Goal: Task Accomplishment & Management: Manage account settings

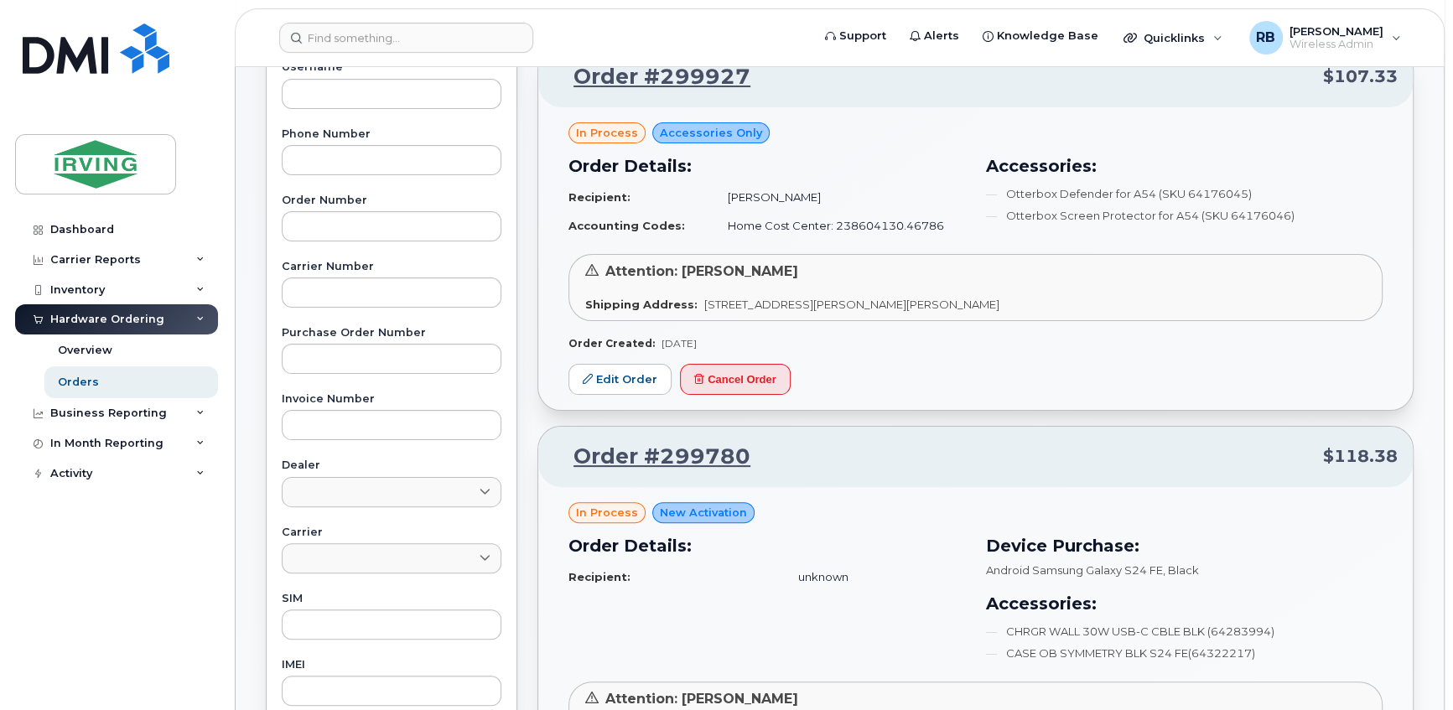
scroll to position [203, 0]
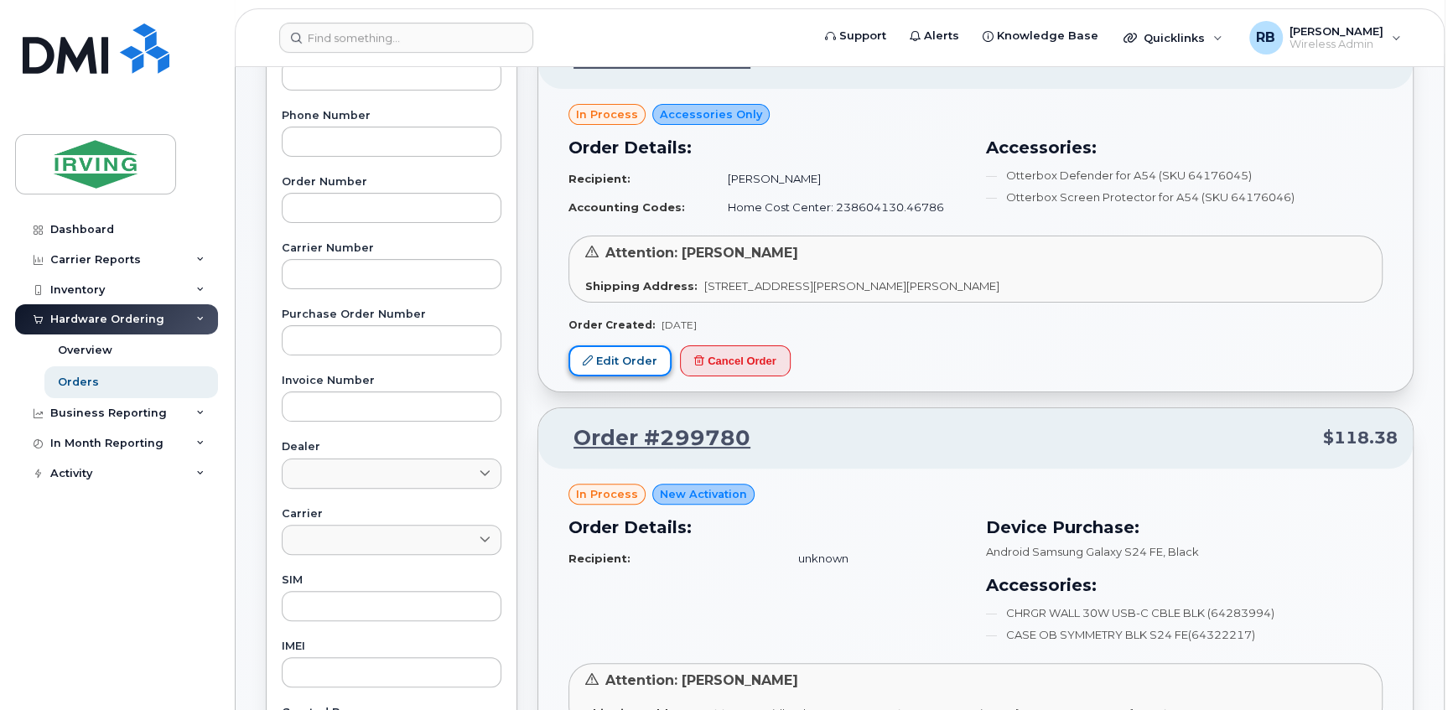
click at [630, 354] on link "Edit Order" at bounding box center [619, 360] width 103 height 31
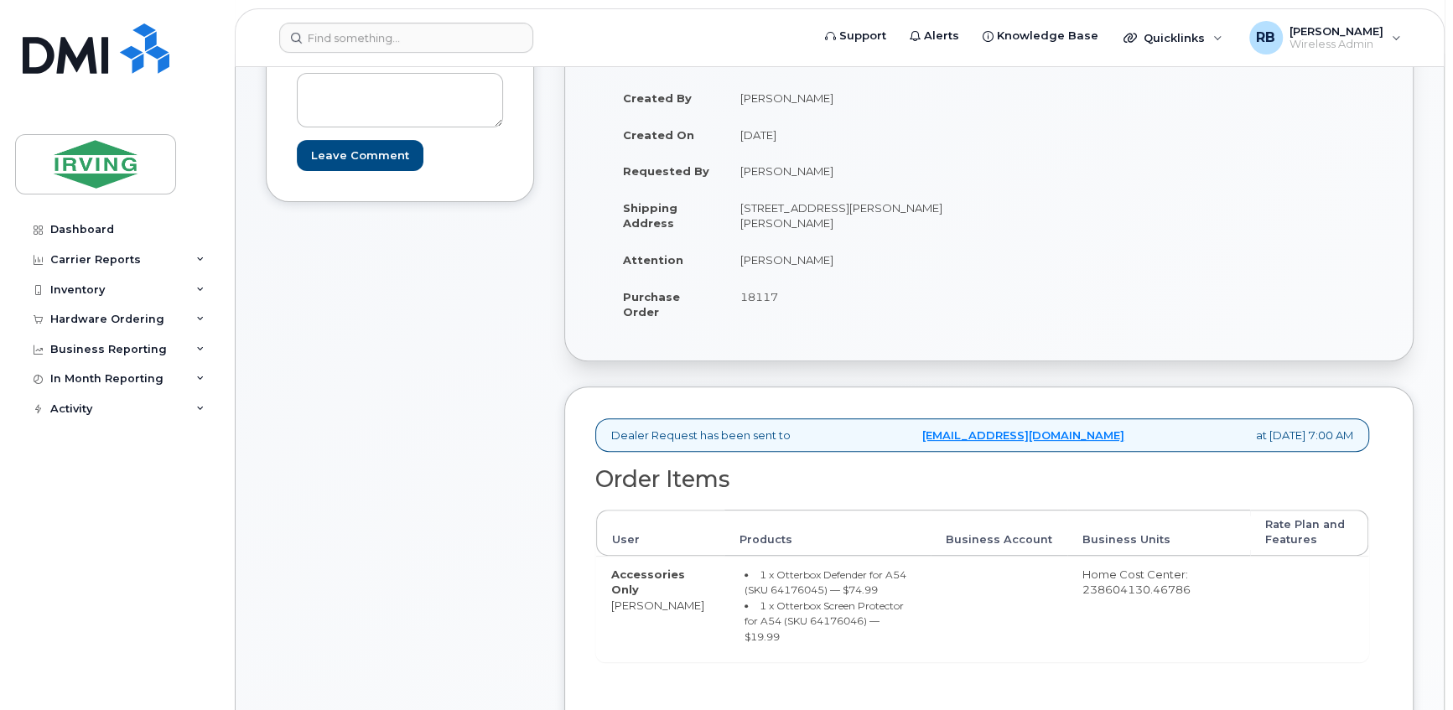
scroll to position [304, 0]
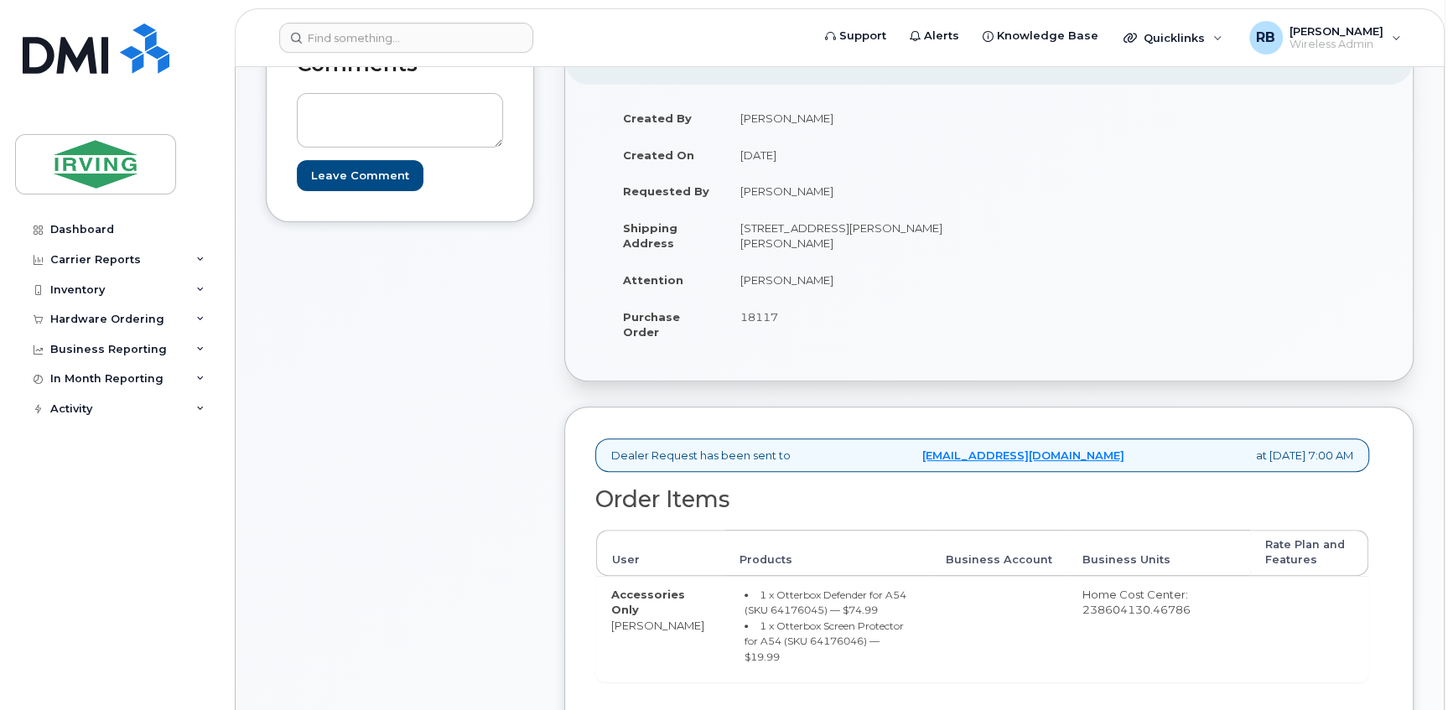
click at [691, 624] on td "Accessories Only Jason Holmes" at bounding box center [660, 629] width 128 height 106
drag, startPoint x: 686, startPoint y: 626, endPoint x: 612, endPoint y: 631, distance: 74.8
click at [612, 631] on td "Accessories Only Jason Holmes" at bounding box center [660, 629] width 128 height 106
copy td "[PERSON_NAME]"
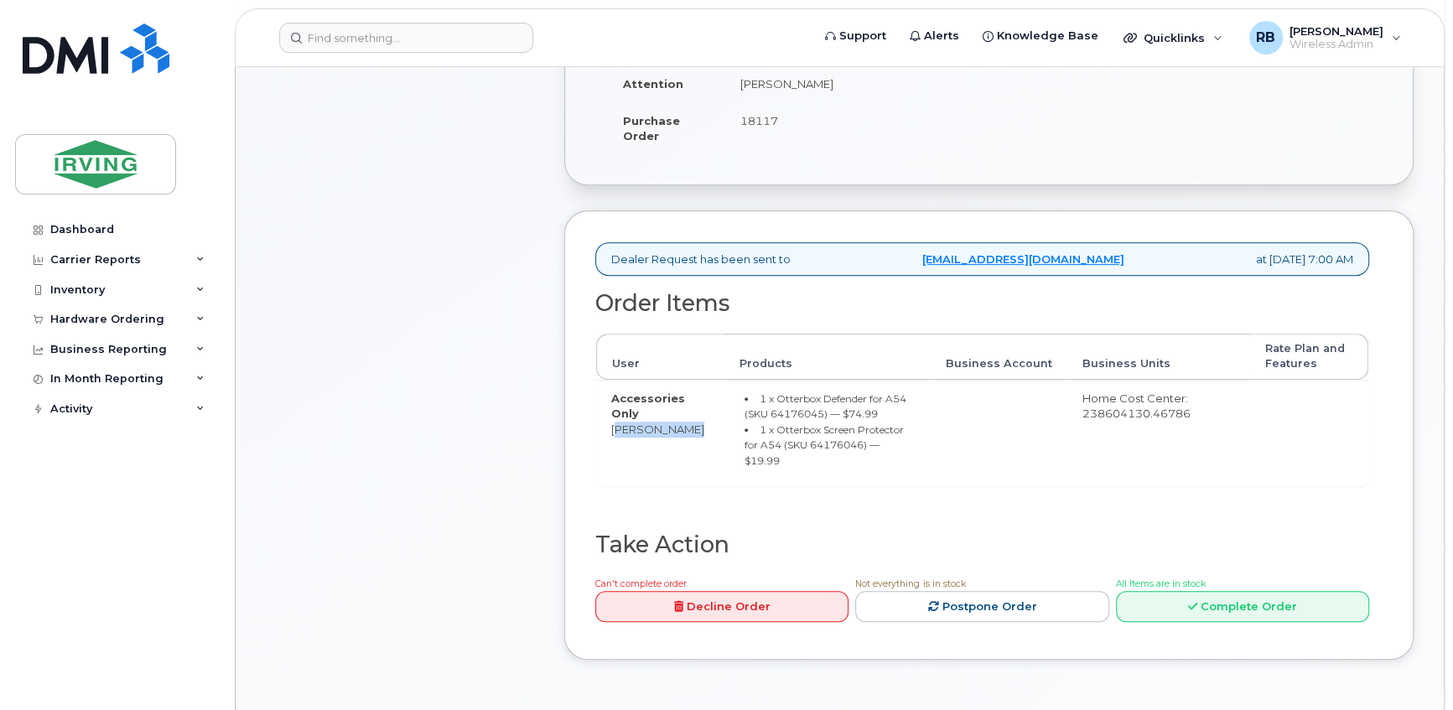
scroll to position [508, 0]
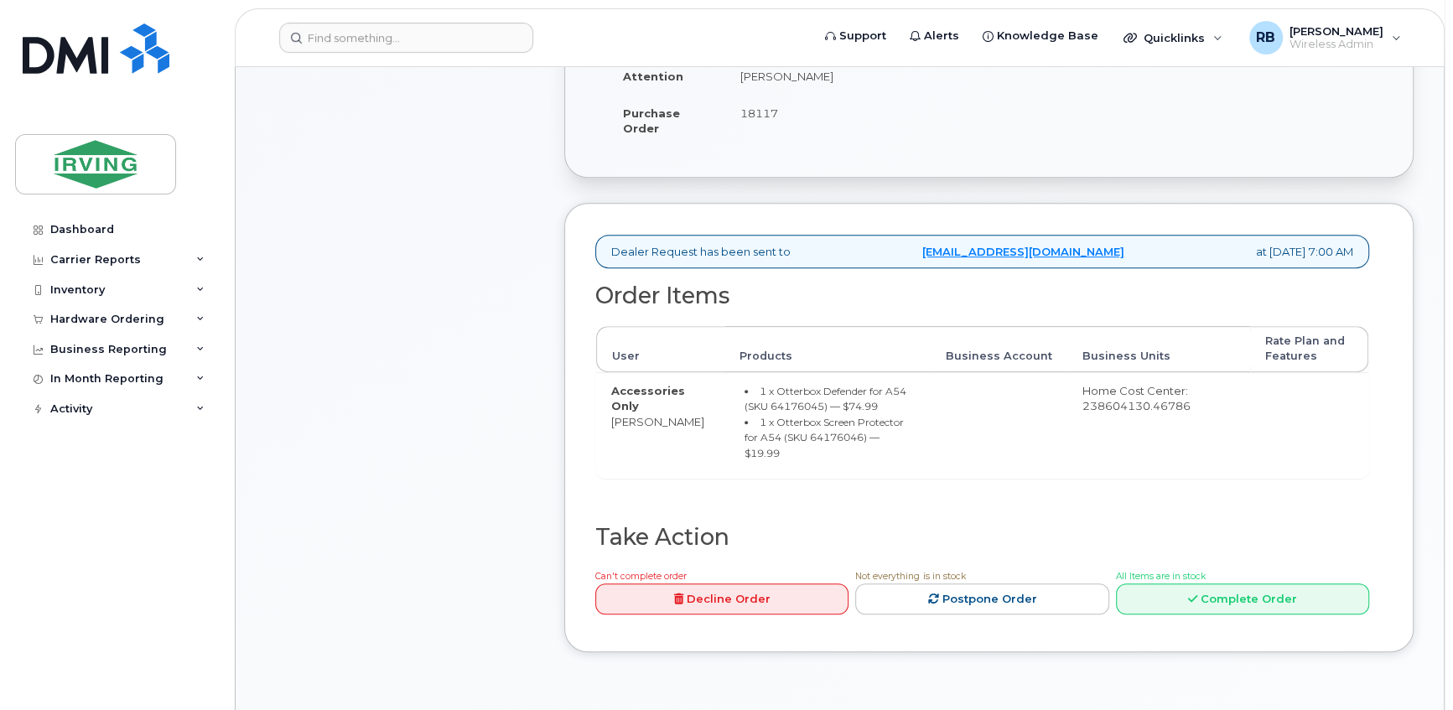
click at [785, 406] on small "1 x Otterbox Defender for A54 (SKU 64176045) — $74.99" at bounding box center [825, 399] width 162 height 28
copy small "64176045"
click at [800, 436] on small "1 x Otterbox Screen Protector for A54 (SKU 64176046) — $19.99" at bounding box center [823, 438] width 159 height 44
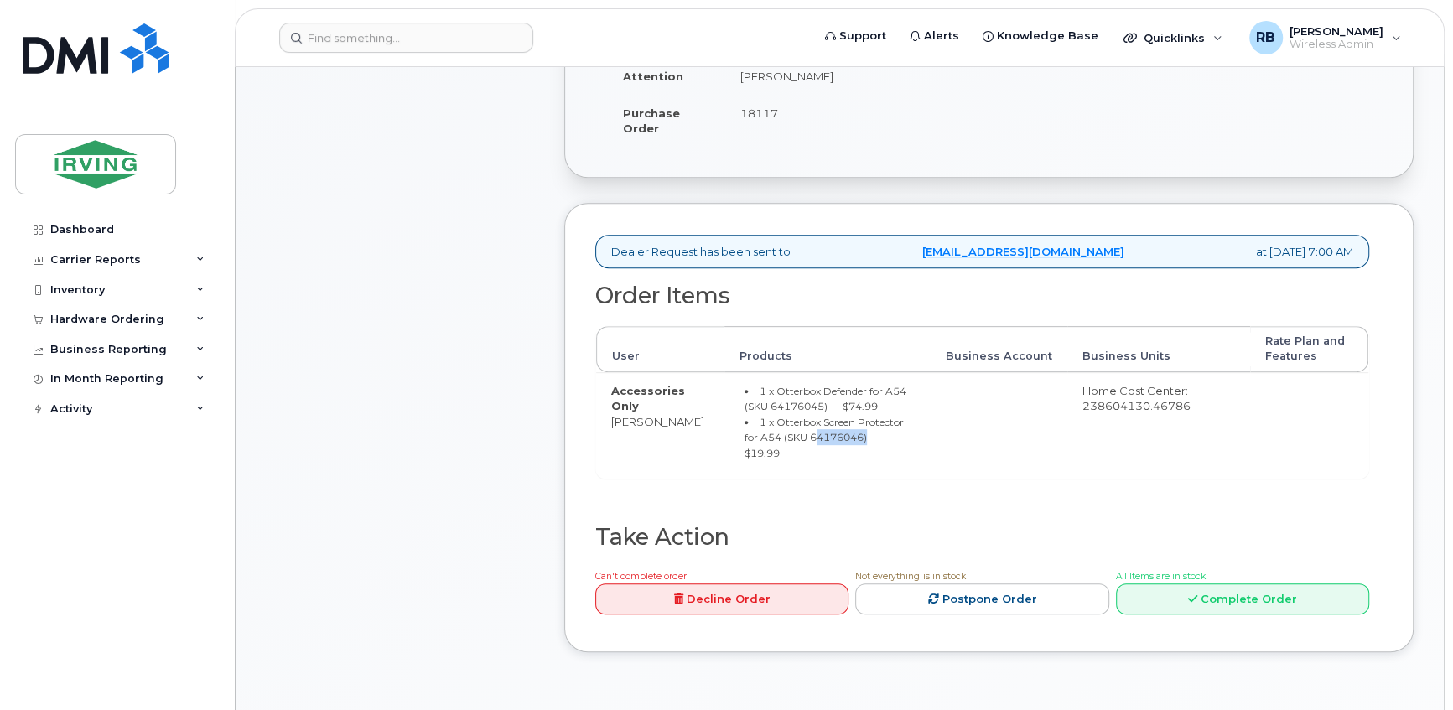
copy small "64176046"
click at [106, 321] on div "Hardware Ordering" at bounding box center [107, 319] width 114 height 13
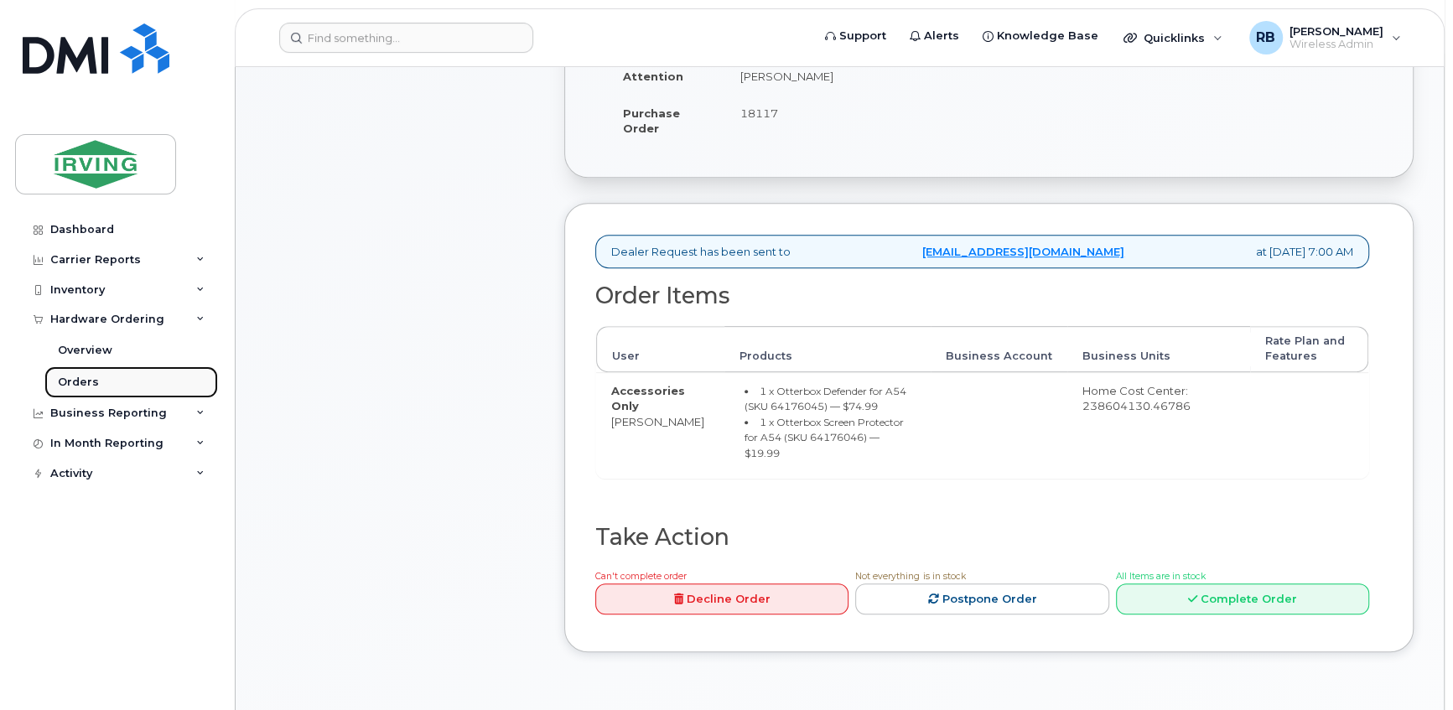
click at [87, 383] on div "Orders" at bounding box center [78, 382] width 41 height 15
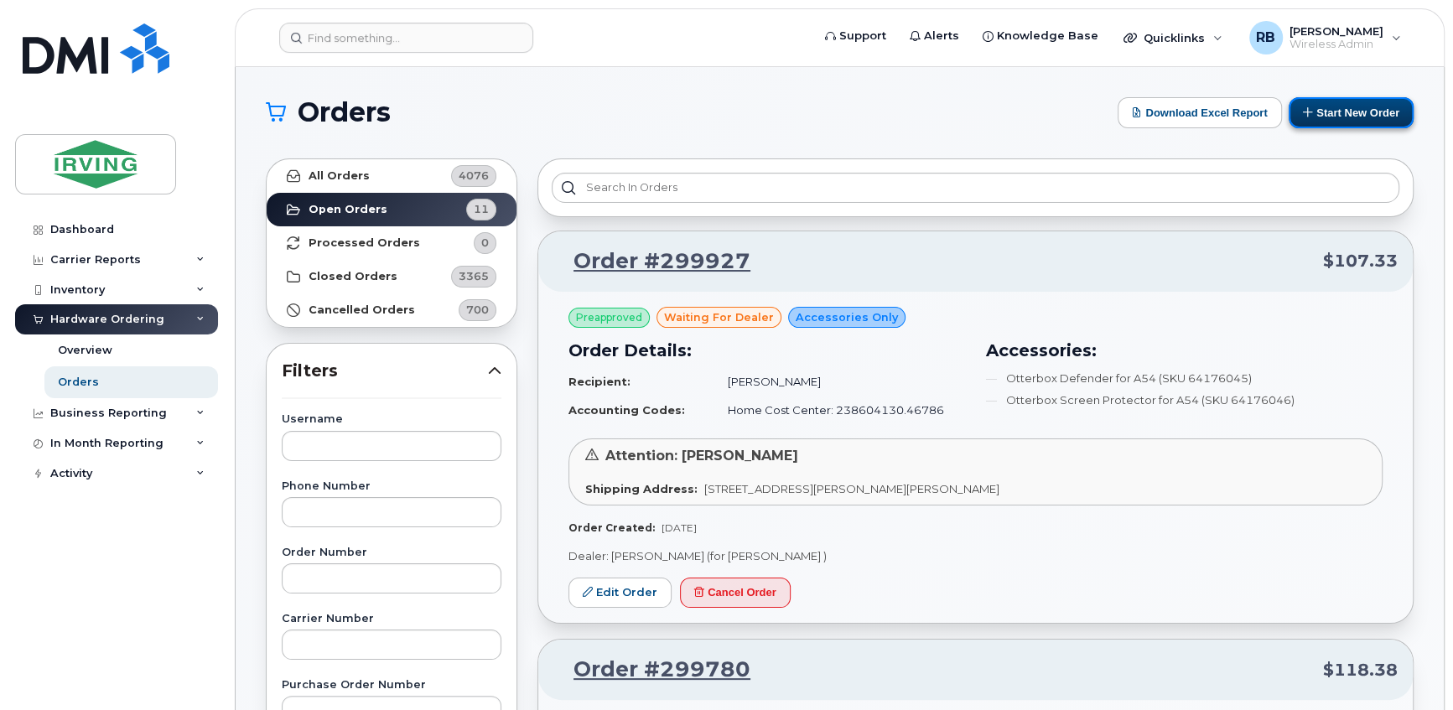
click at [1318, 111] on button "Start New Order" at bounding box center [1350, 112] width 125 height 31
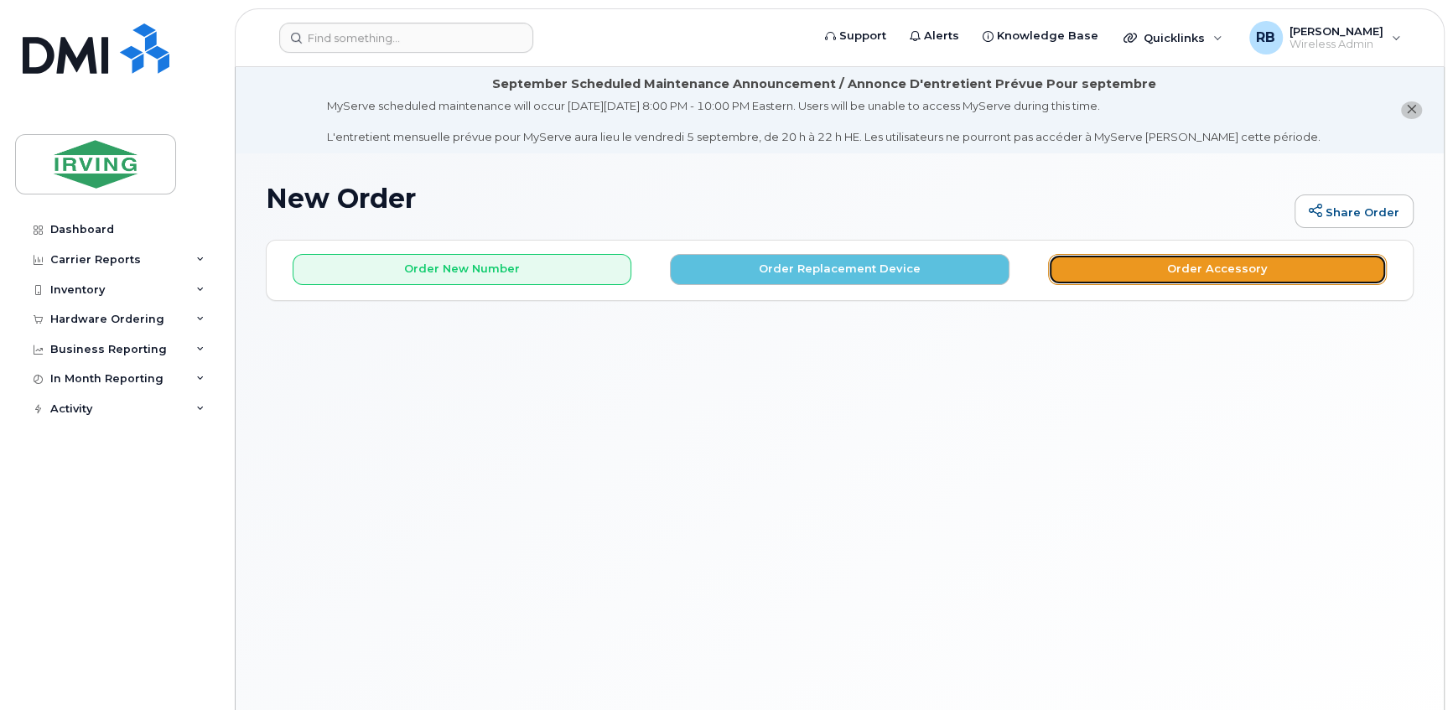
click at [1103, 263] on button "Order Accessory" at bounding box center [1217, 269] width 339 height 31
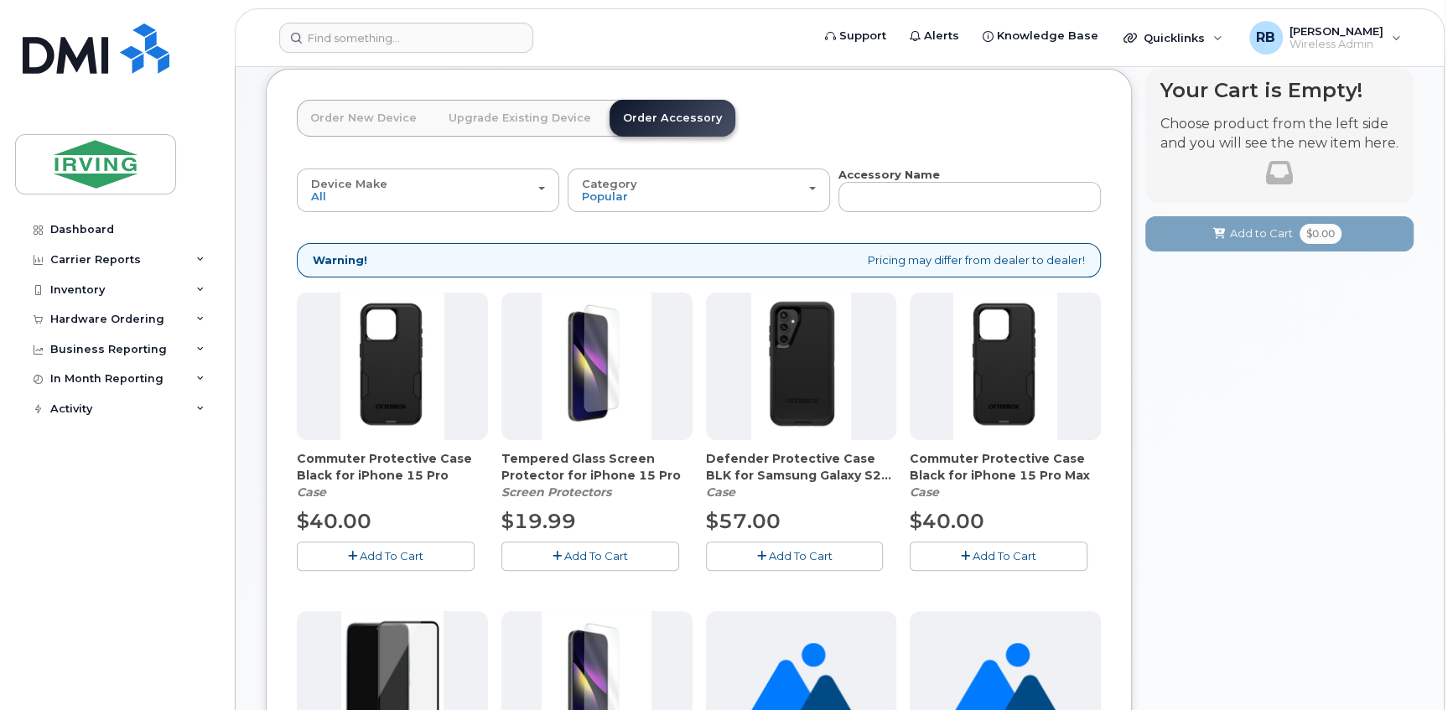
scroll to position [203, 0]
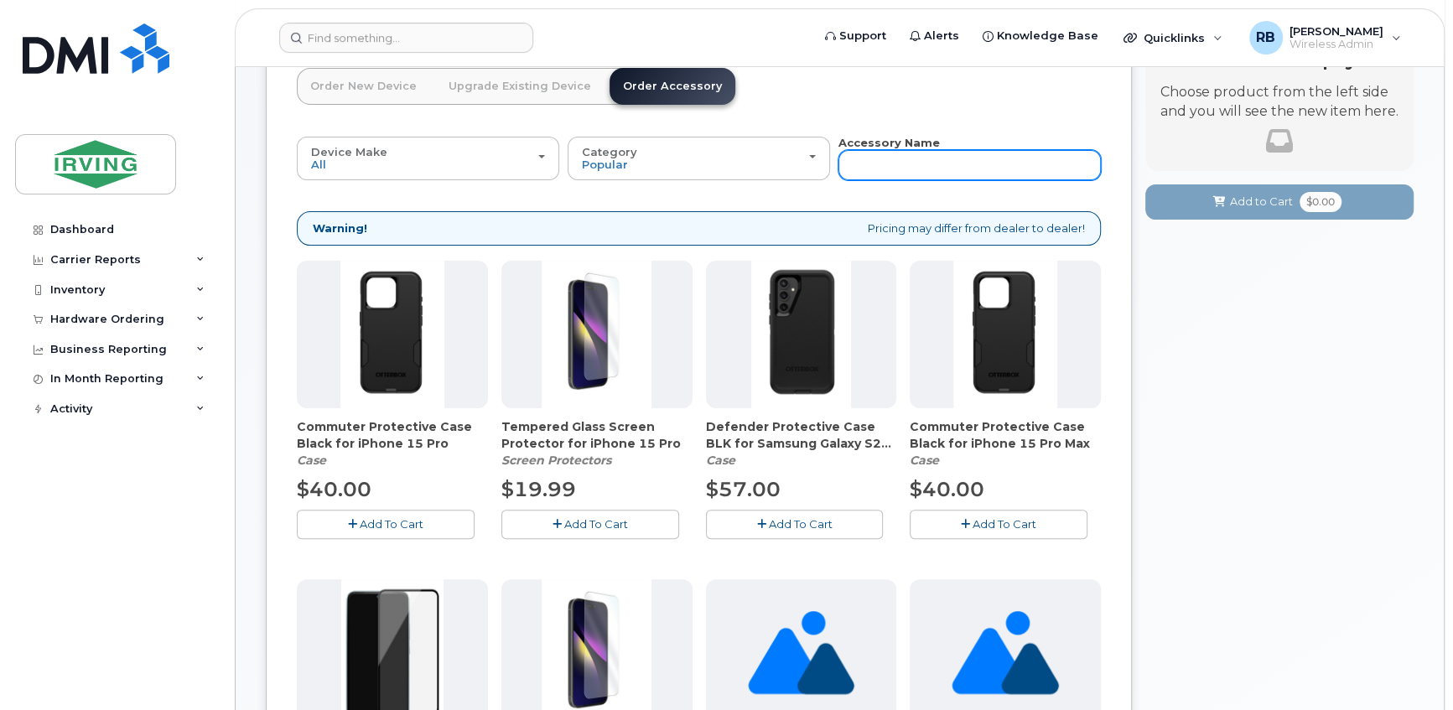
click at [866, 169] on input "text" at bounding box center [969, 165] width 262 height 30
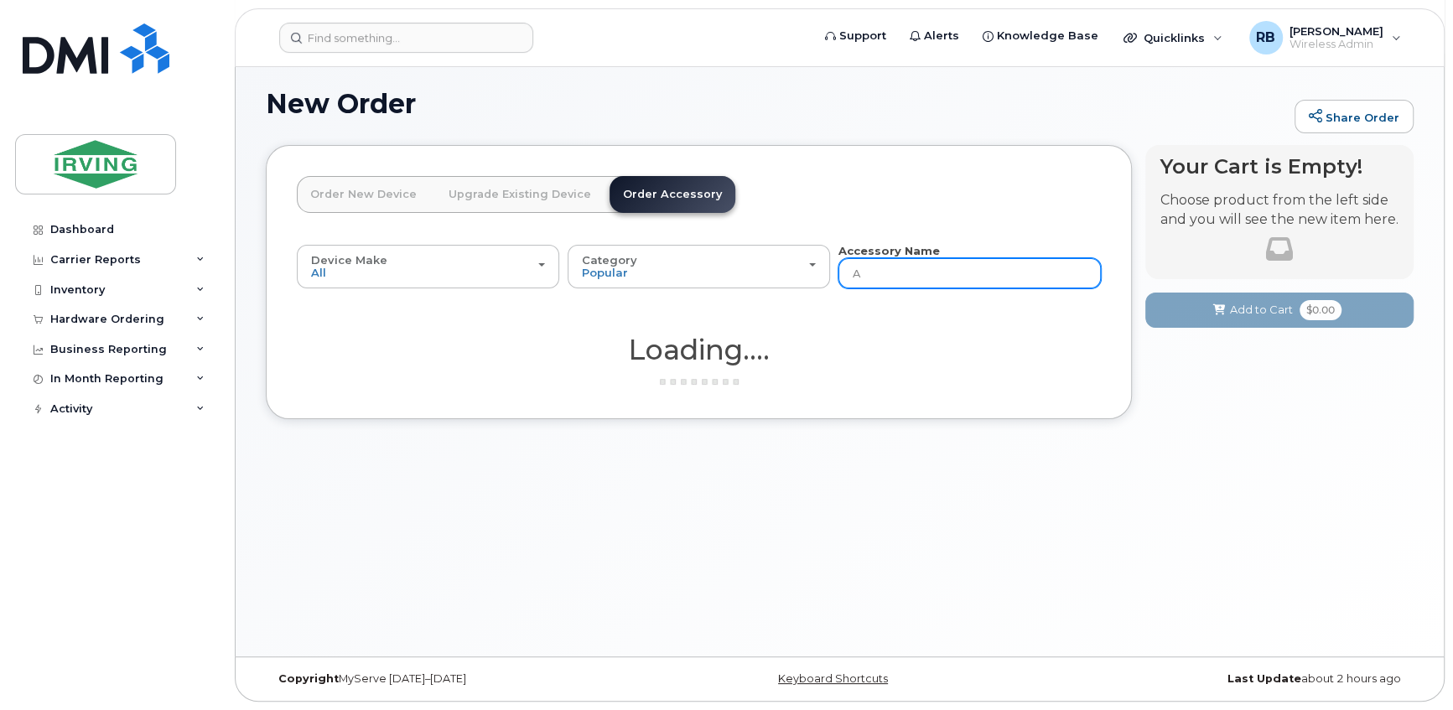
scroll to position [94, 0]
type input "A54"
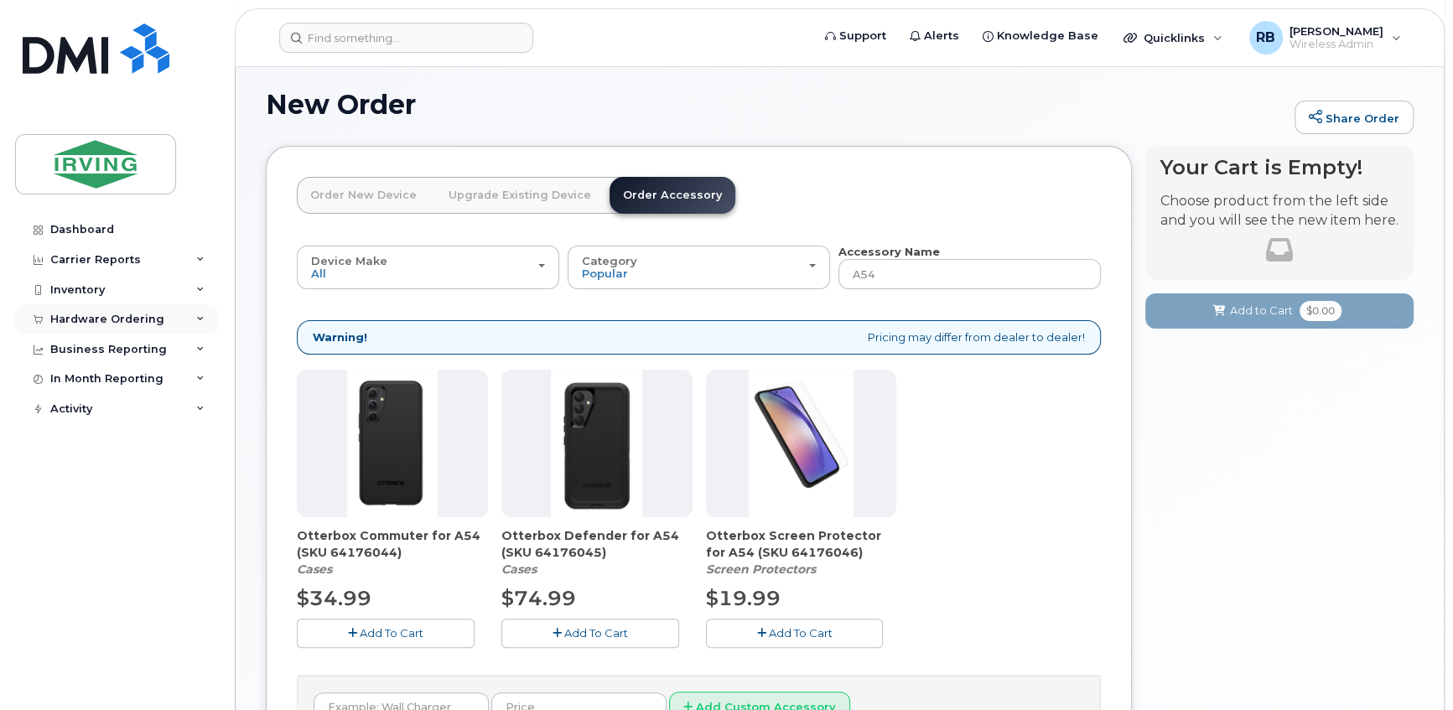
click at [100, 314] on div "Hardware Ordering" at bounding box center [107, 319] width 114 height 13
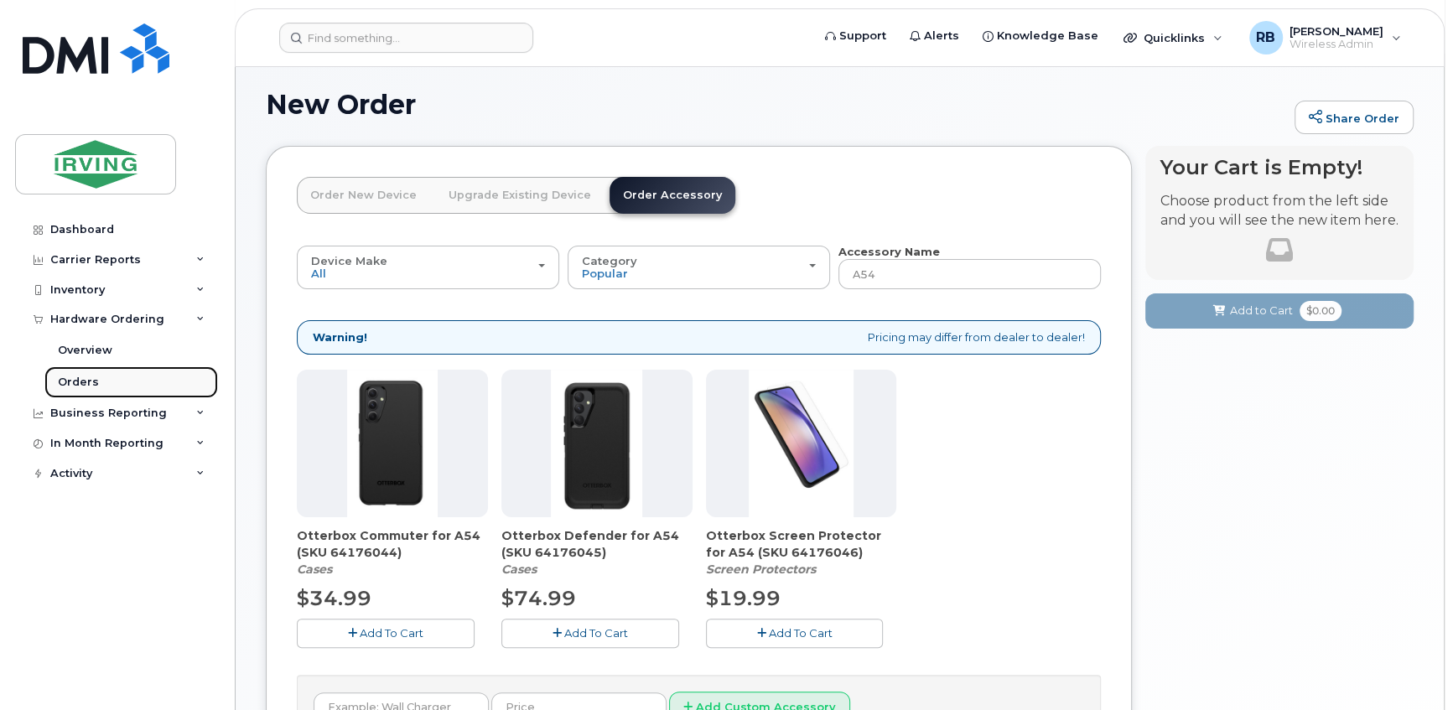
click at [75, 375] on div "Orders" at bounding box center [78, 382] width 41 height 15
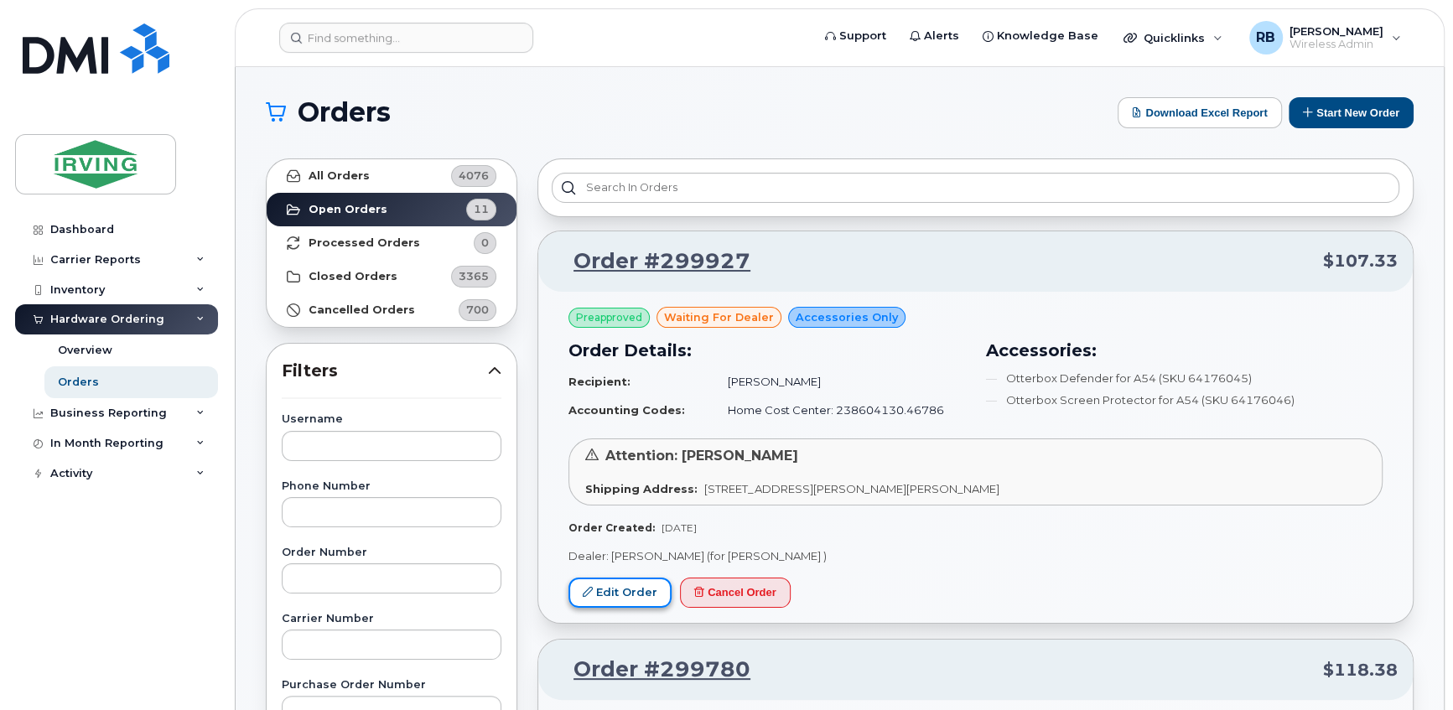
click at [610, 585] on link "Edit Order" at bounding box center [619, 592] width 103 height 31
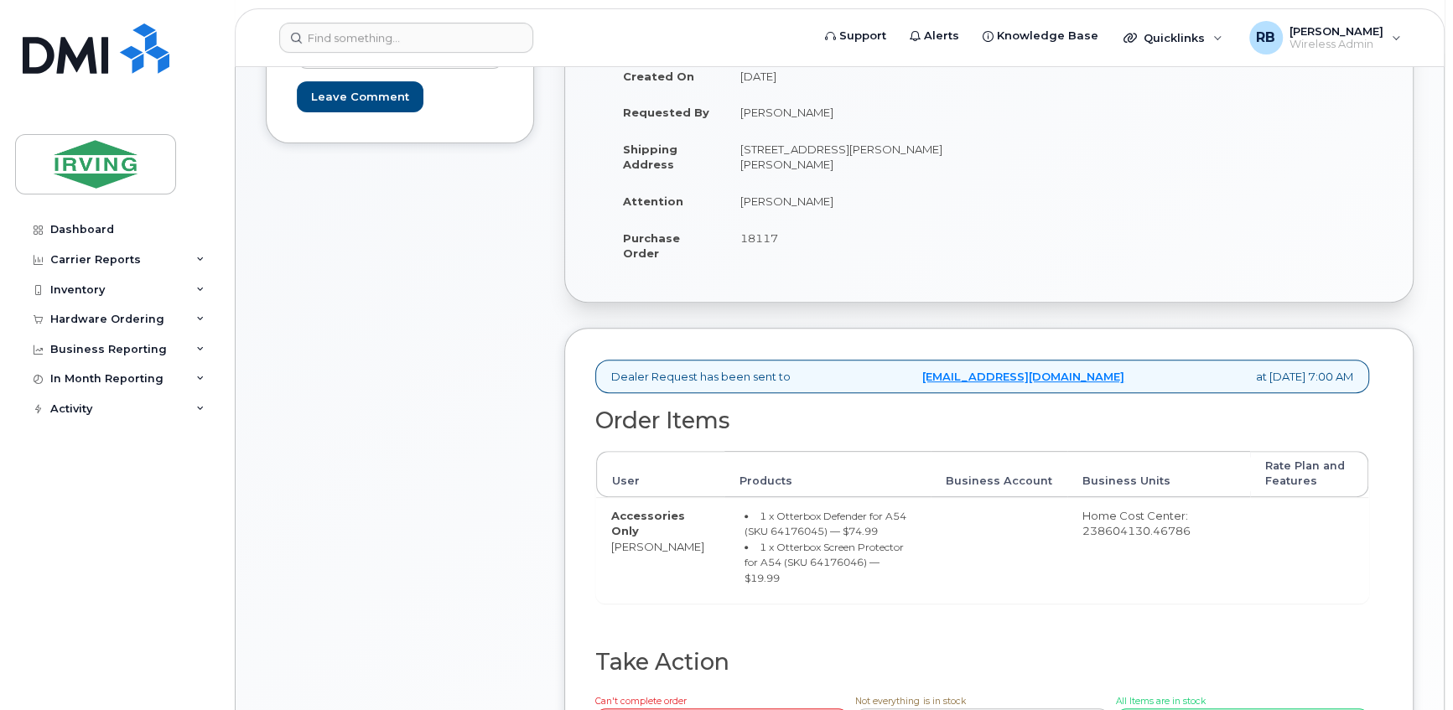
scroll to position [406, 0]
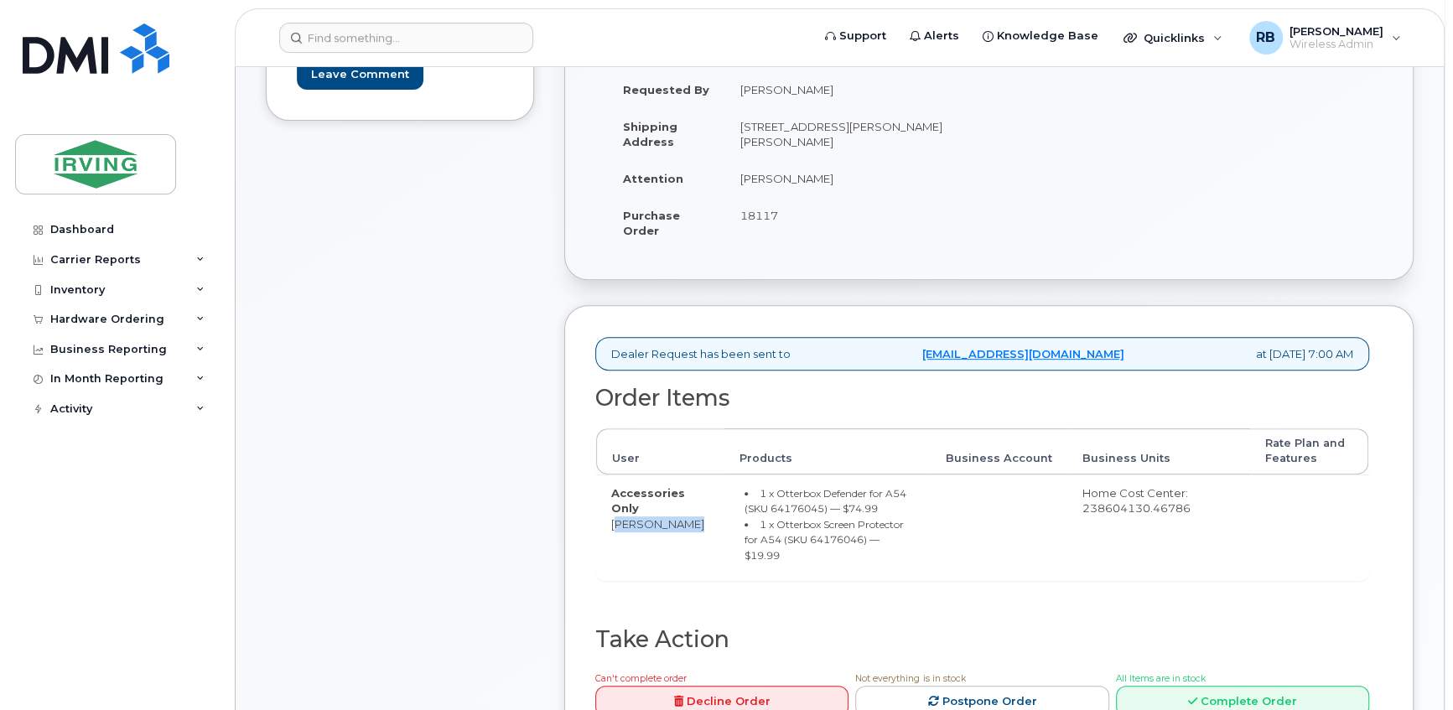
drag, startPoint x: 689, startPoint y: 526, endPoint x: 612, endPoint y: 526, distance: 77.1
click at [612, 526] on td "Accessories Only Jason Holmes" at bounding box center [660, 527] width 128 height 106
copy td "[PERSON_NAME]"
click at [445, 331] on div "Comments Leave Comment" at bounding box center [400, 349] width 268 height 859
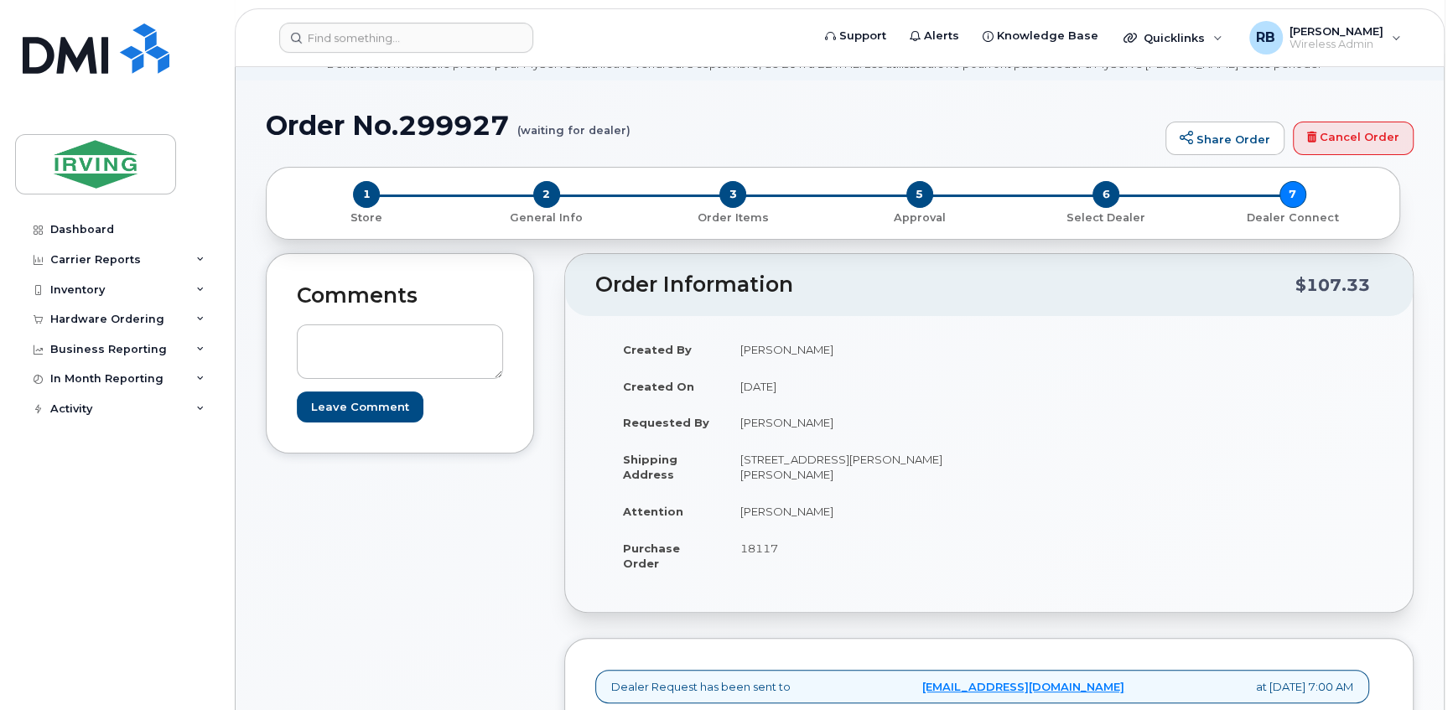
scroll to position [0, 0]
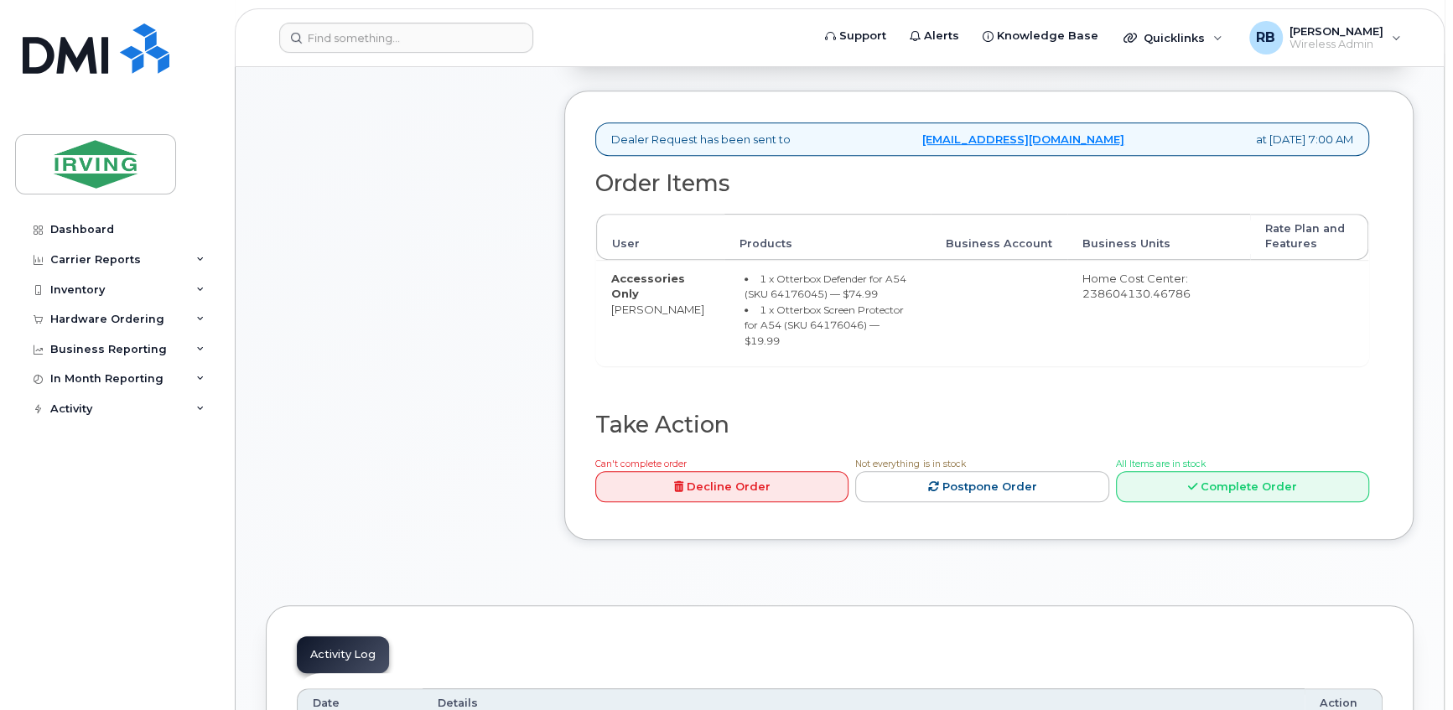
scroll to position [609, 0]
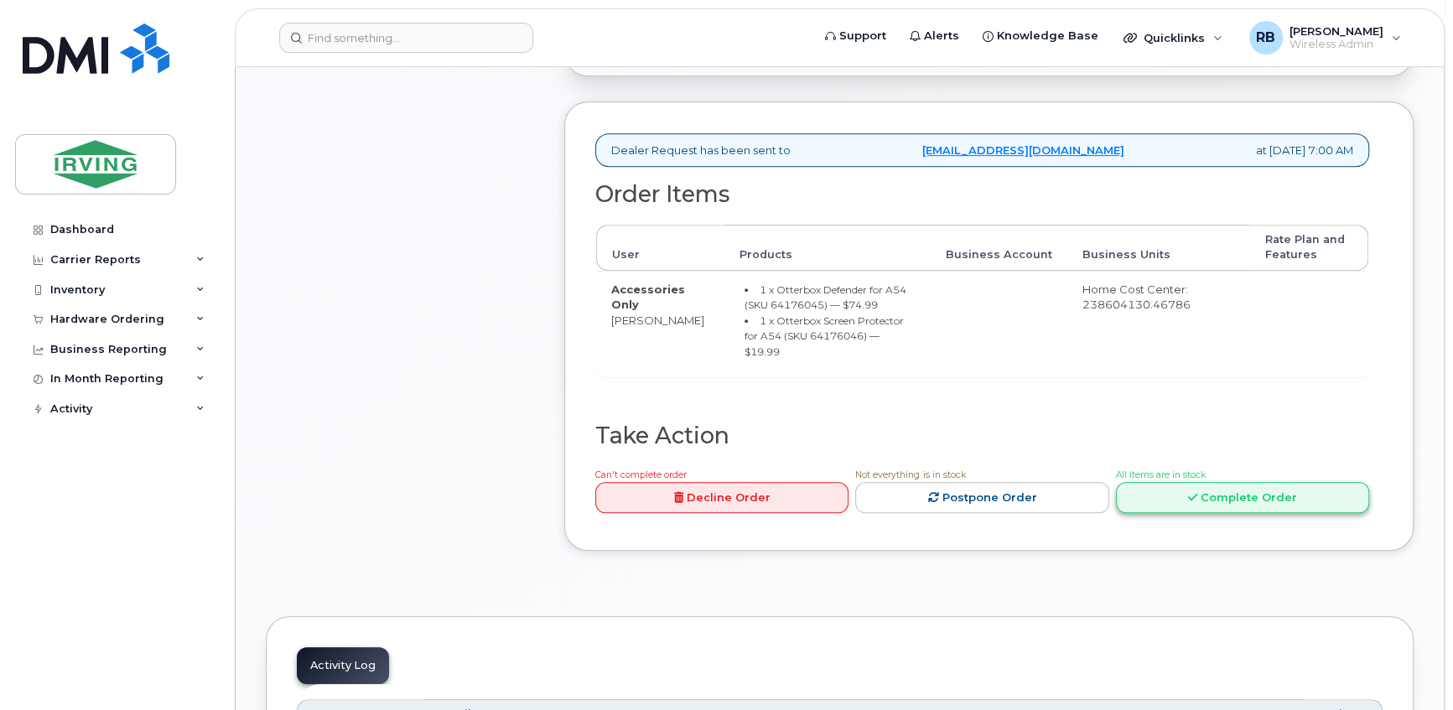
click at [1166, 484] on link "Complete Order" at bounding box center [1242, 497] width 253 height 31
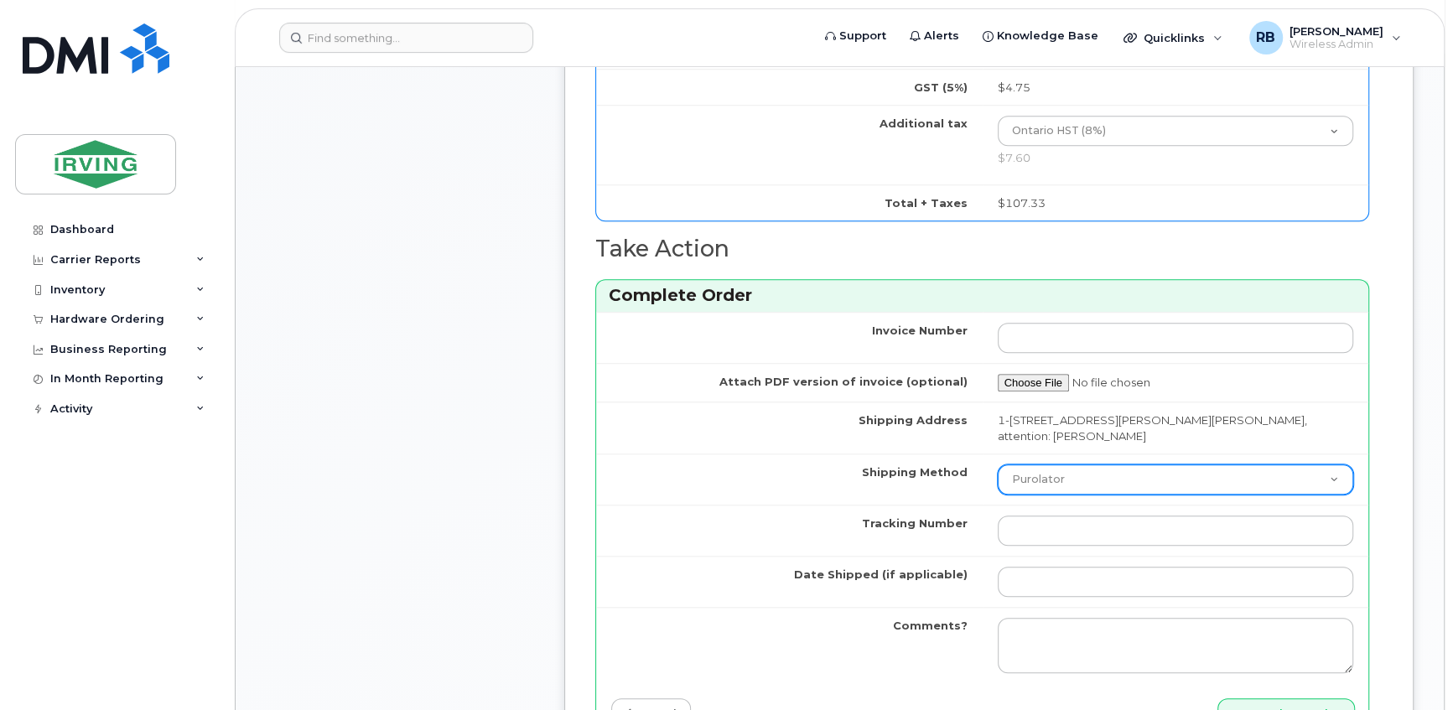
scroll to position [1219, 0]
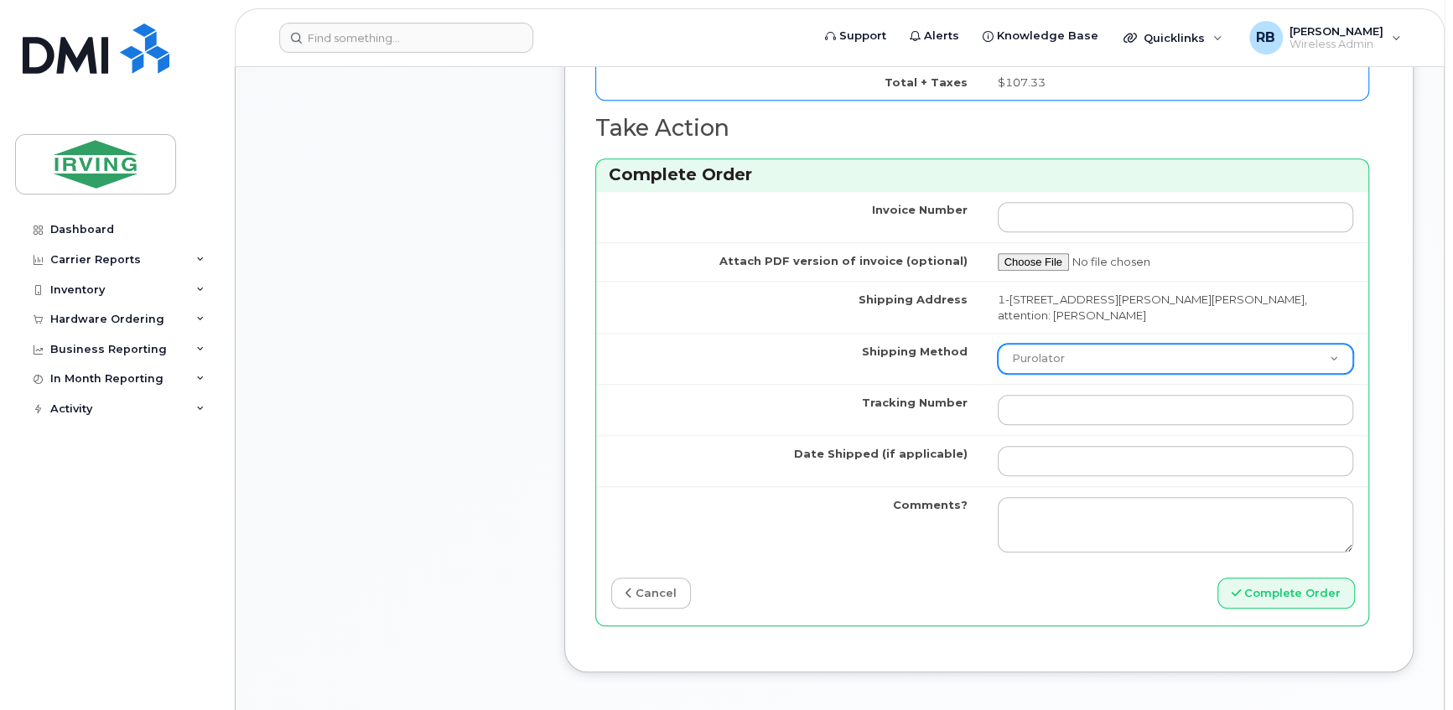
click at [1057, 360] on select "Purolator UPS FedEx Canada Post Courier Other Drop Off Pick Up" at bounding box center [1175, 359] width 356 height 30
select select "Courier"
click at [997, 344] on select "Purolator UPS FedEx Canada Post Courier Other Drop Off Pick Up" at bounding box center [1175, 359] width 356 height 30
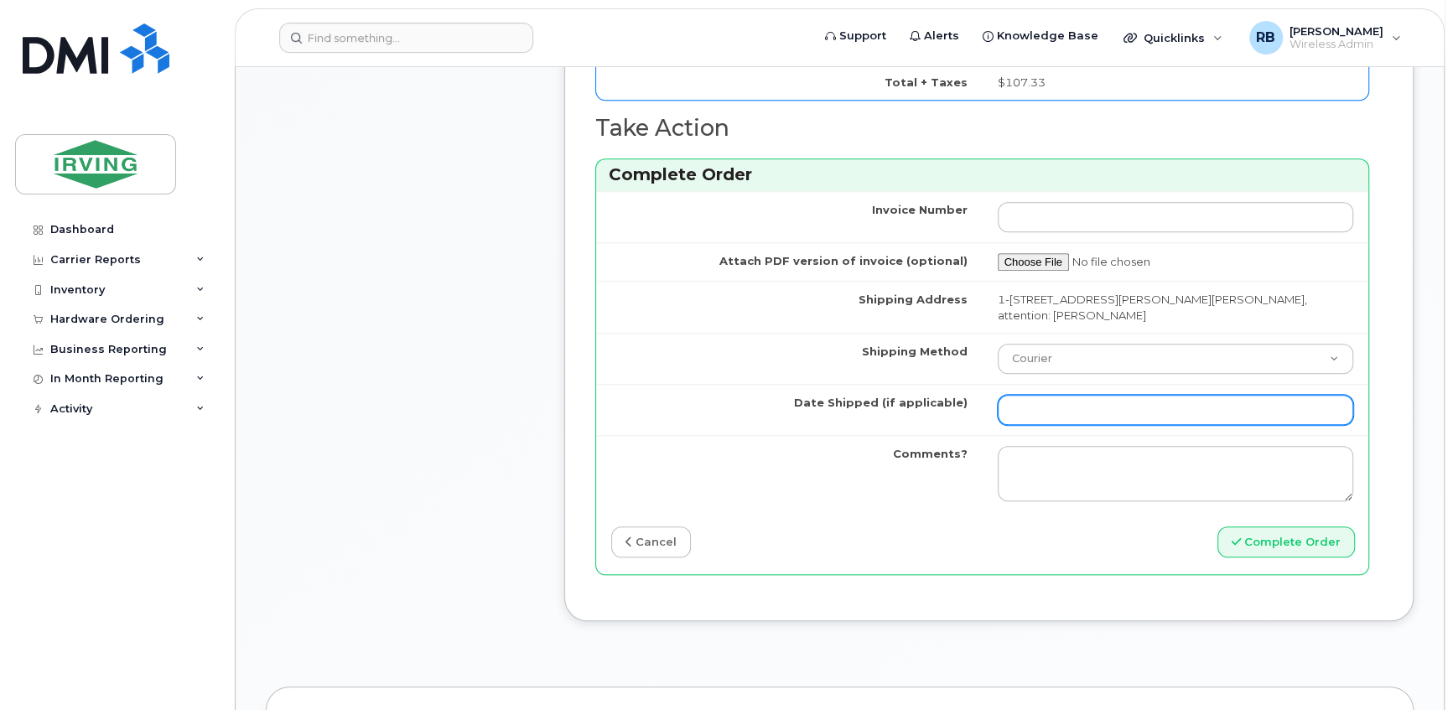
click at [1021, 401] on input "Date Shipped (if applicable)" at bounding box center [1175, 410] width 356 height 30
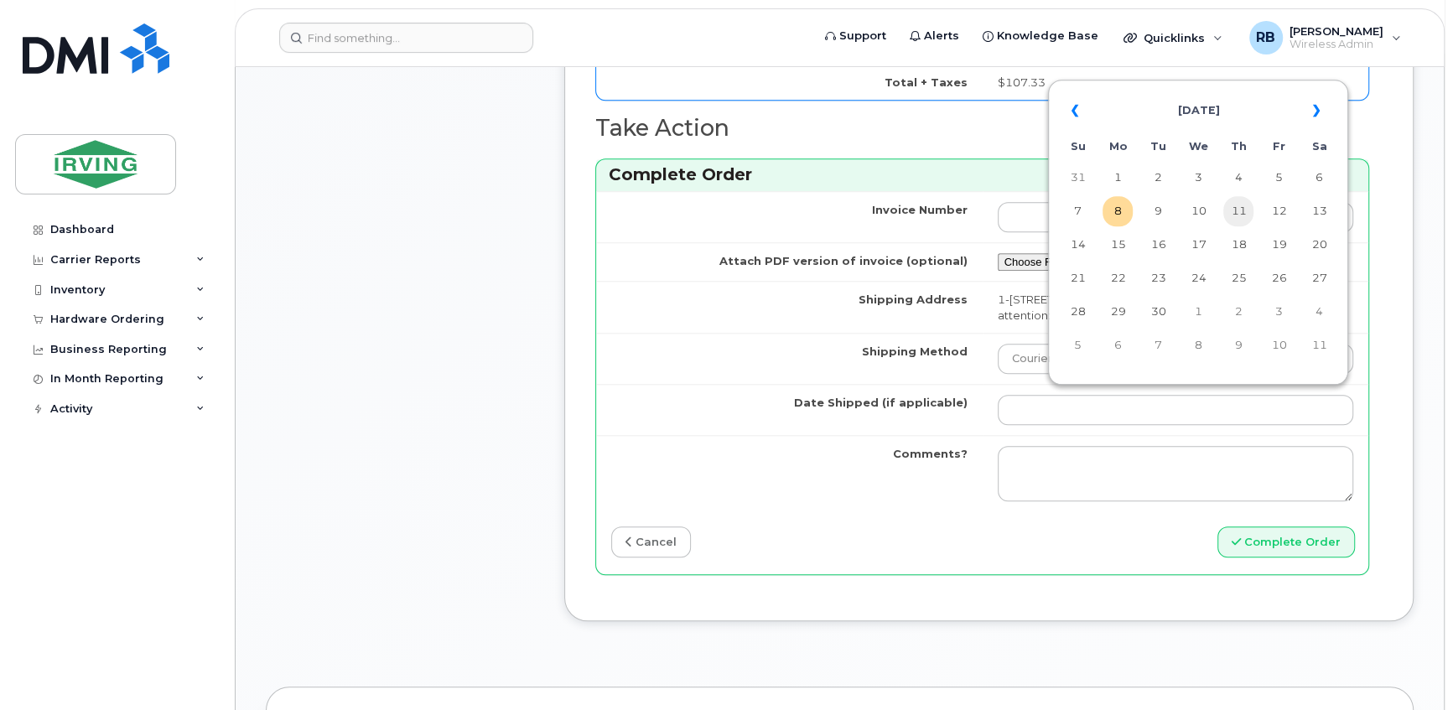
click at [1240, 215] on td "11" at bounding box center [1238, 211] width 30 height 30
type input "2025-09-11"
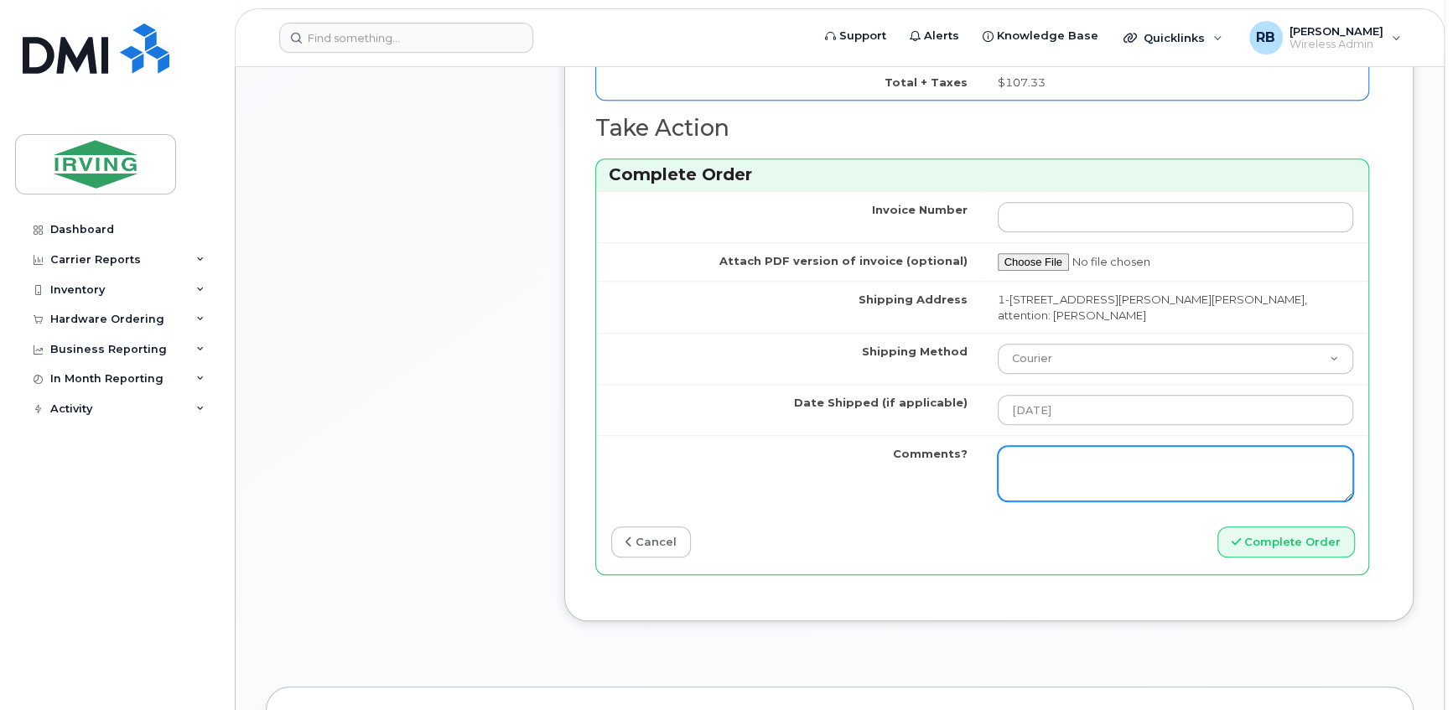
click at [1107, 463] on textarea "Comments?" at bounding box center [1175, 473] width 356 height 55
click at [1107, 463] on textarea "Please be advised the order has been completed. SO#26203681 Allow 1-3 business …" at bounding box center [1175, 473] width 356 height 55
type textarea "Please be advised the order has been completed. SO#26203681 Allow 1-3 business …"
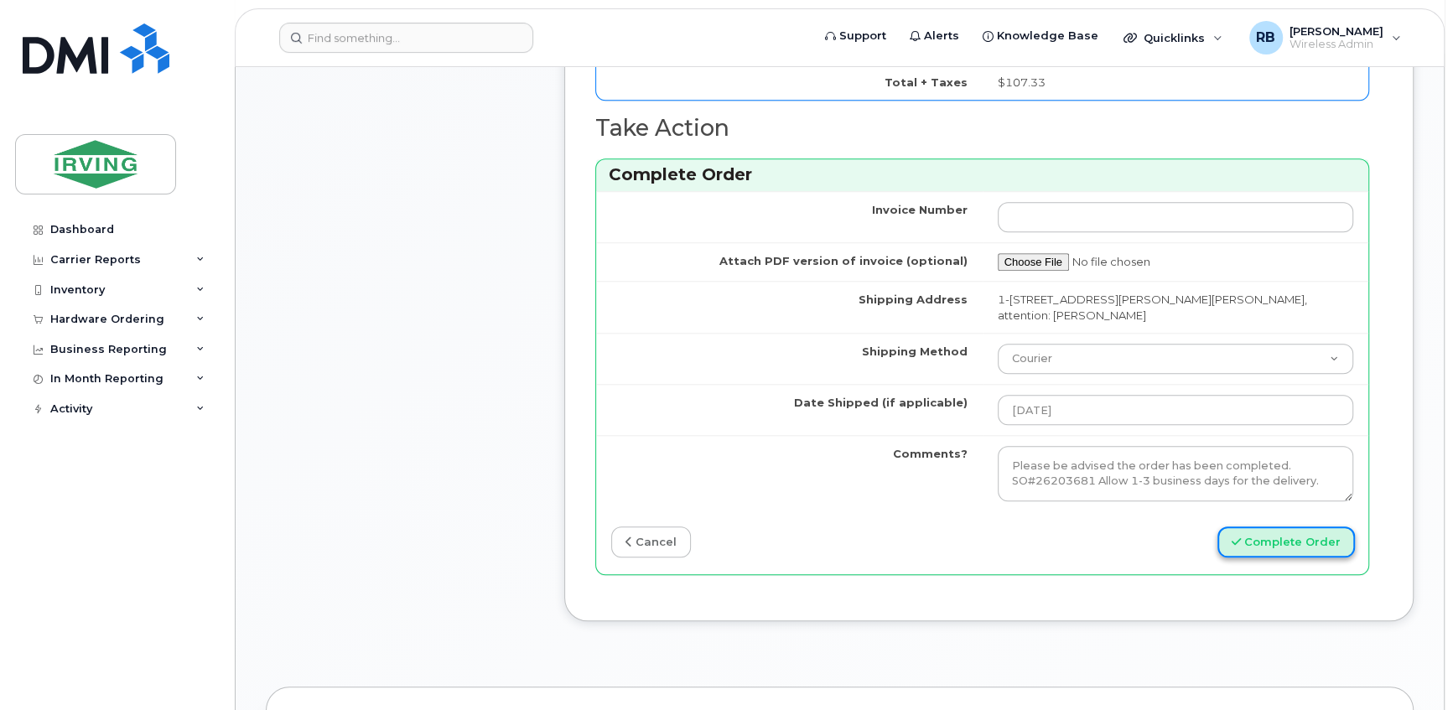
click at [1288, 541] on button "Complete Order" at bounding box center [1285, 541] width 137 height 31
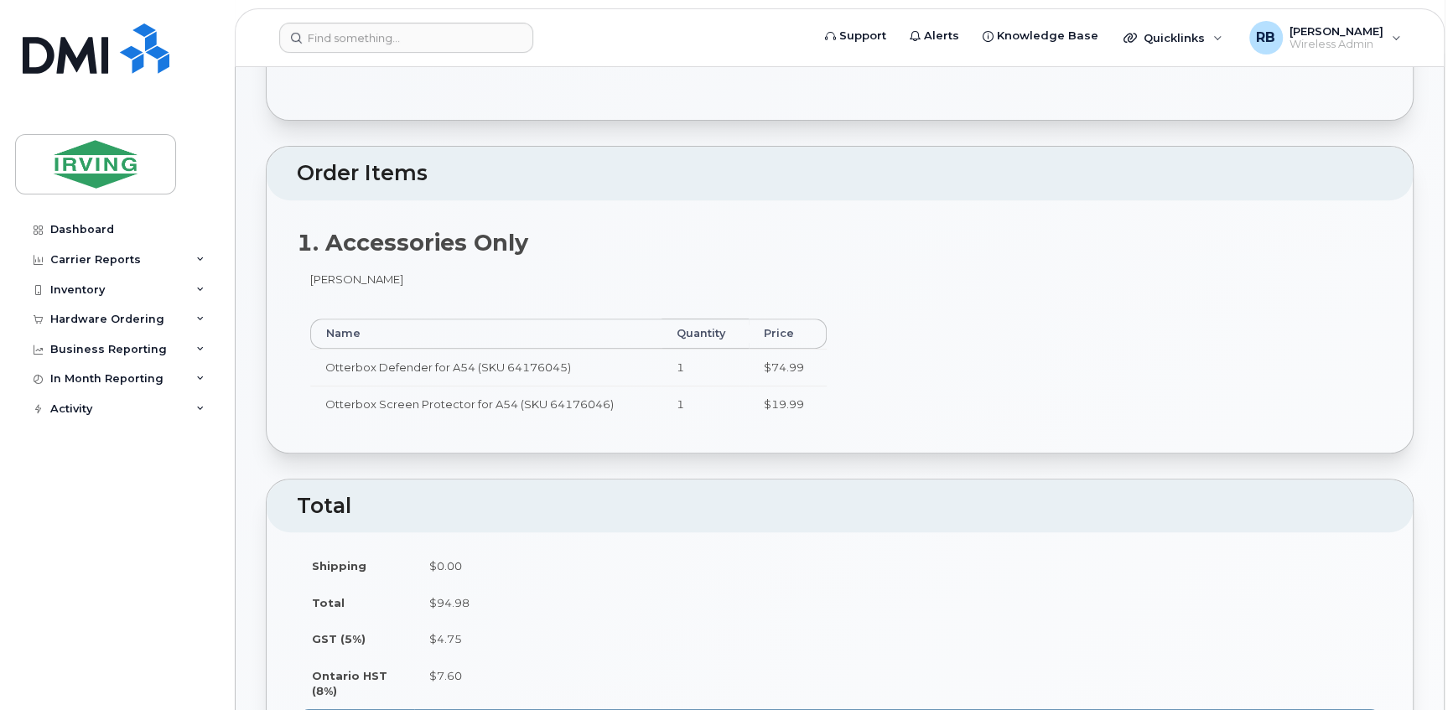
scroll to position [508, 0]
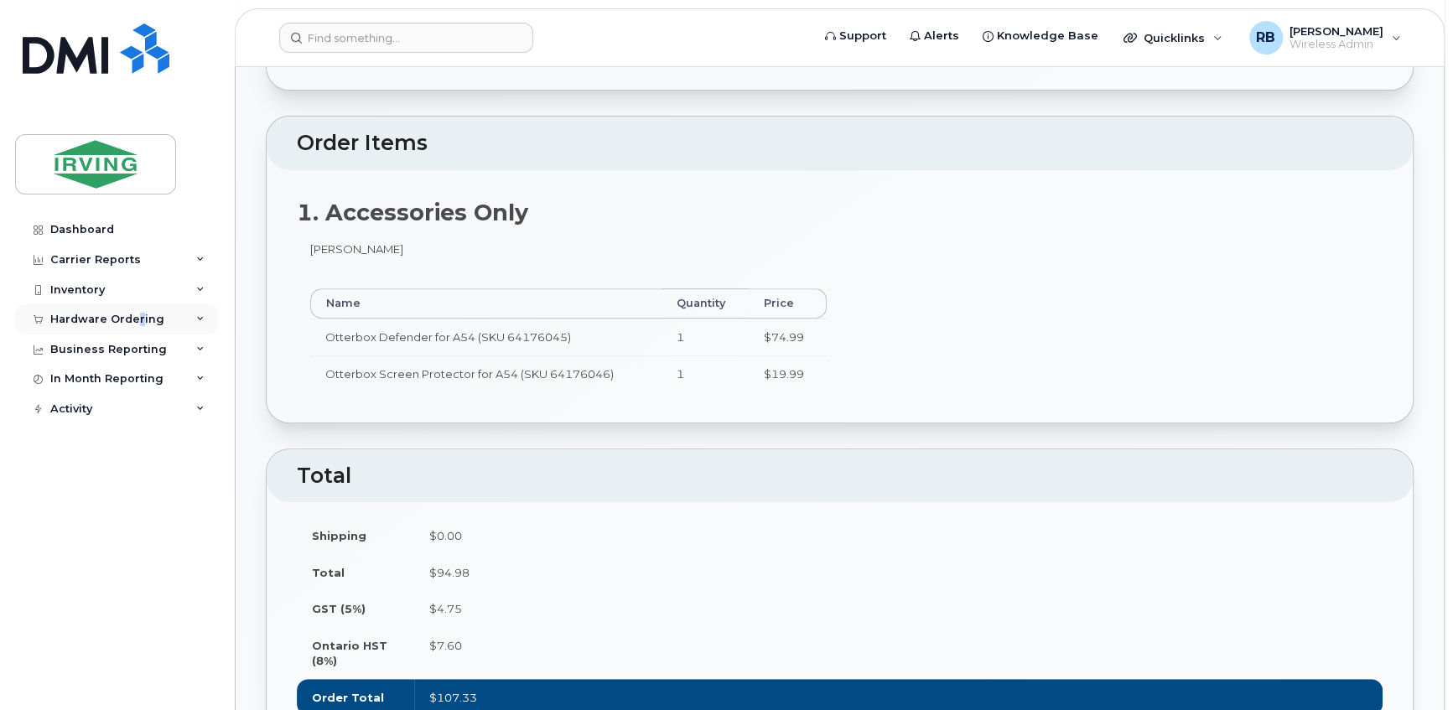
click at [137, 319] on div "Hardware Ordering" at bounding box center [107, 319] width 114 height 13
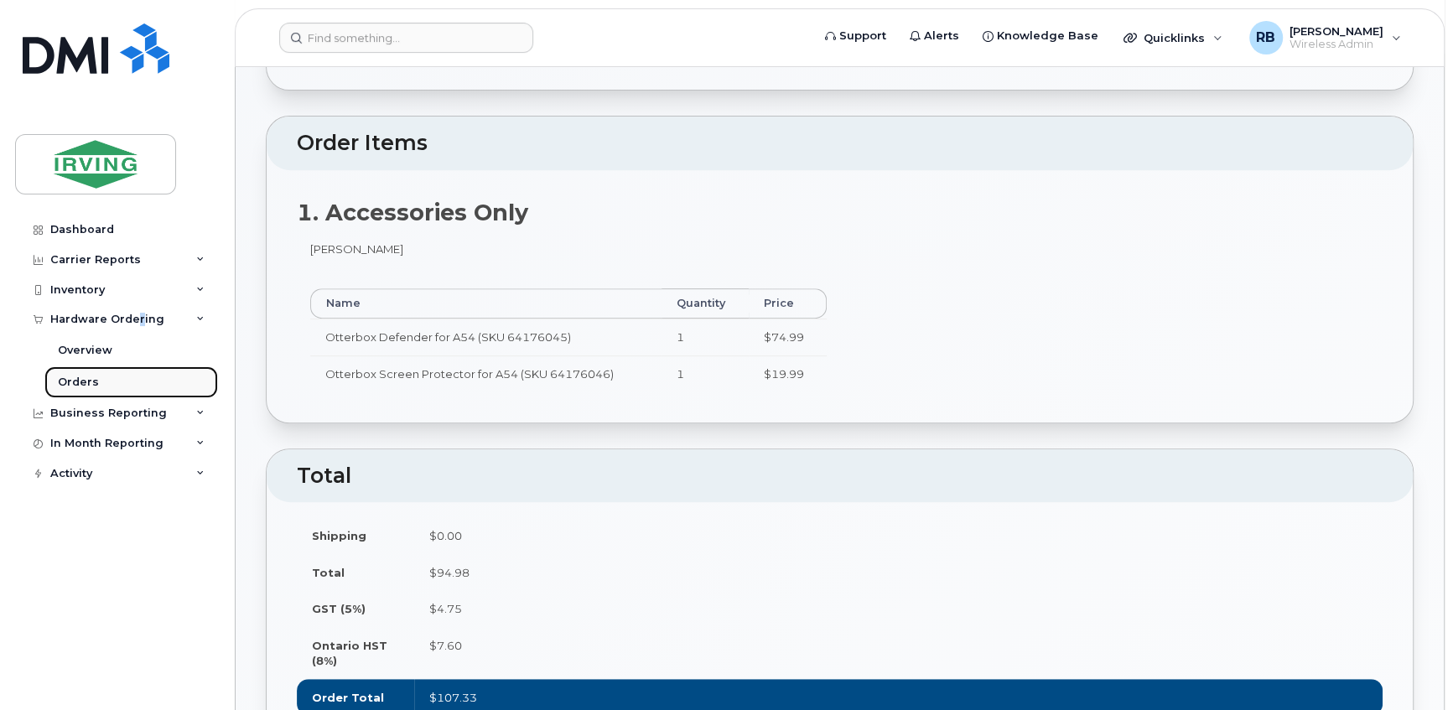
drag, startPoint x: 137, startPoint y: 319, endPoint x: 67, endPoint y: 382, distance: 93.8
click at [67, 382] on div "Orders" at bounding box center [78, 382] width 41 height 15
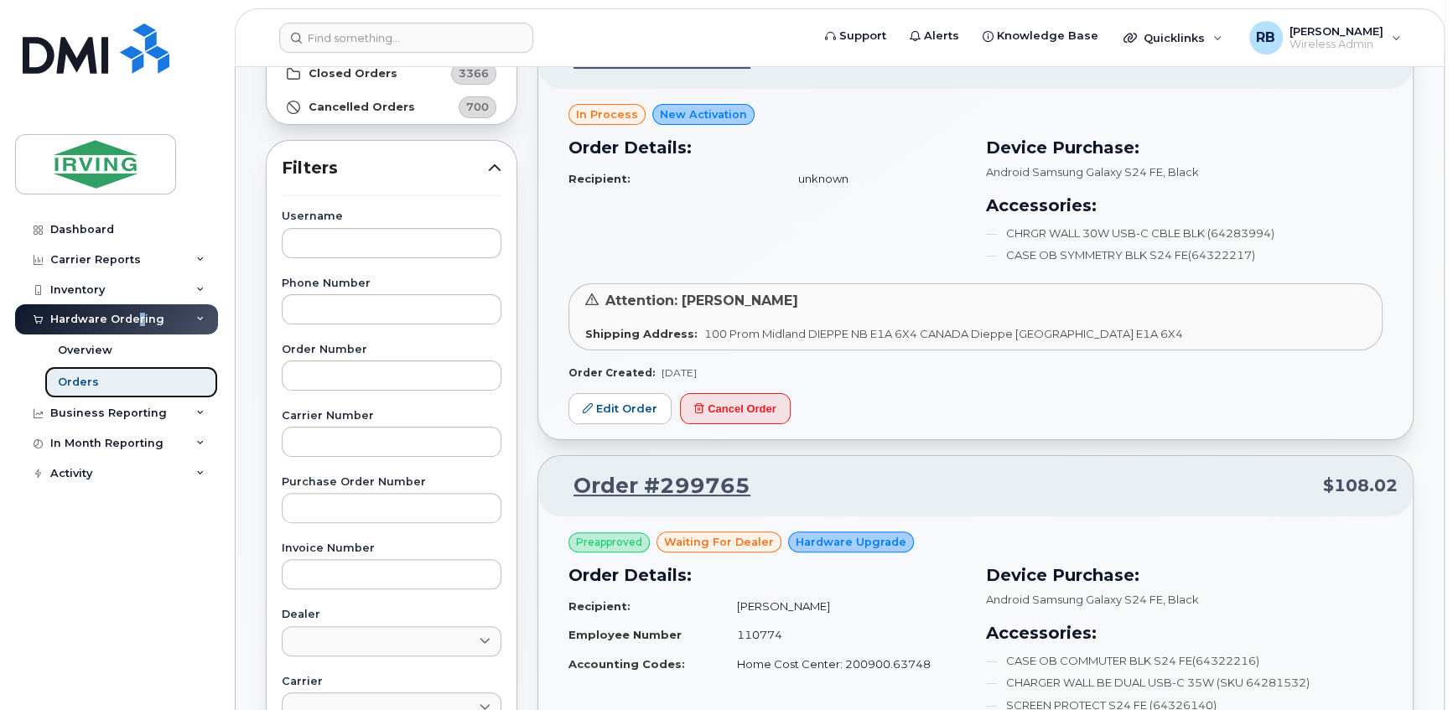
scroll to position [101, 0]
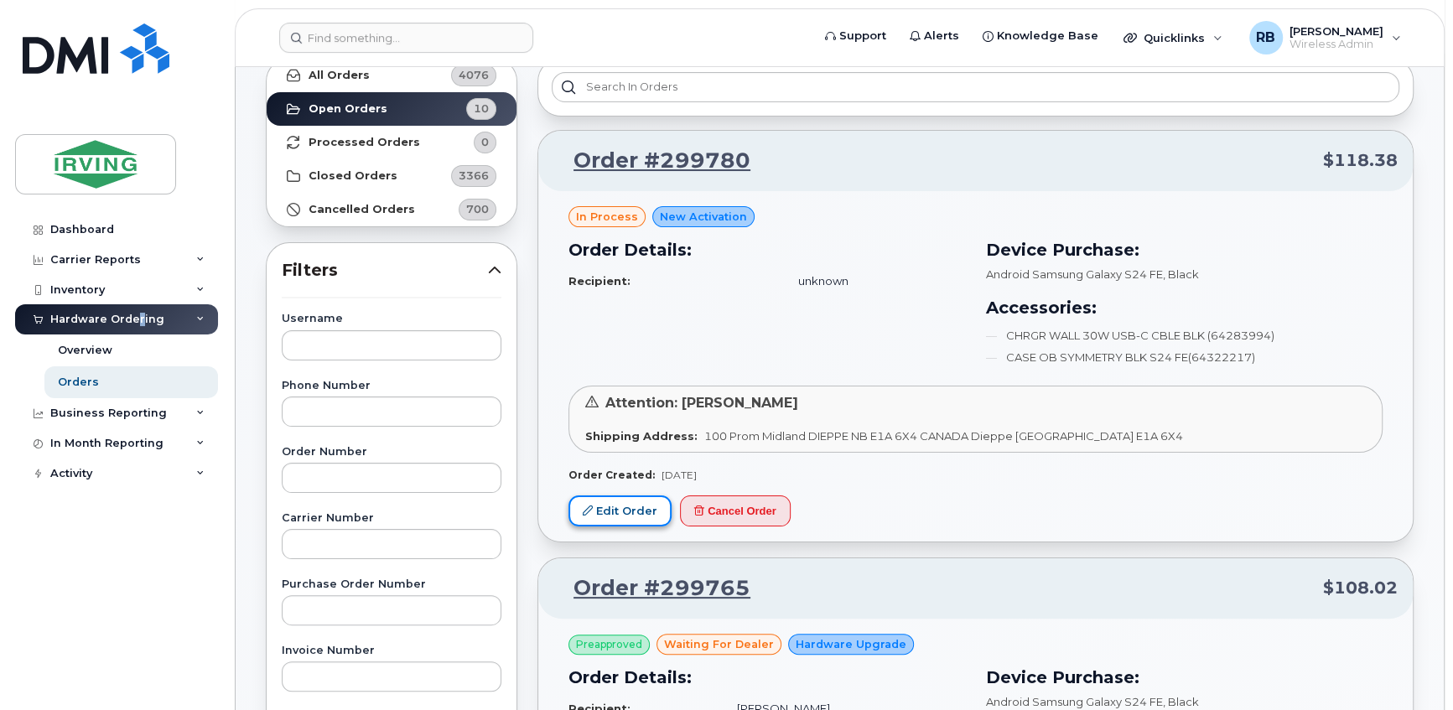
click at [622, 508] on link "Edit Order" at bounding box center [619, 510] width 103 height 31
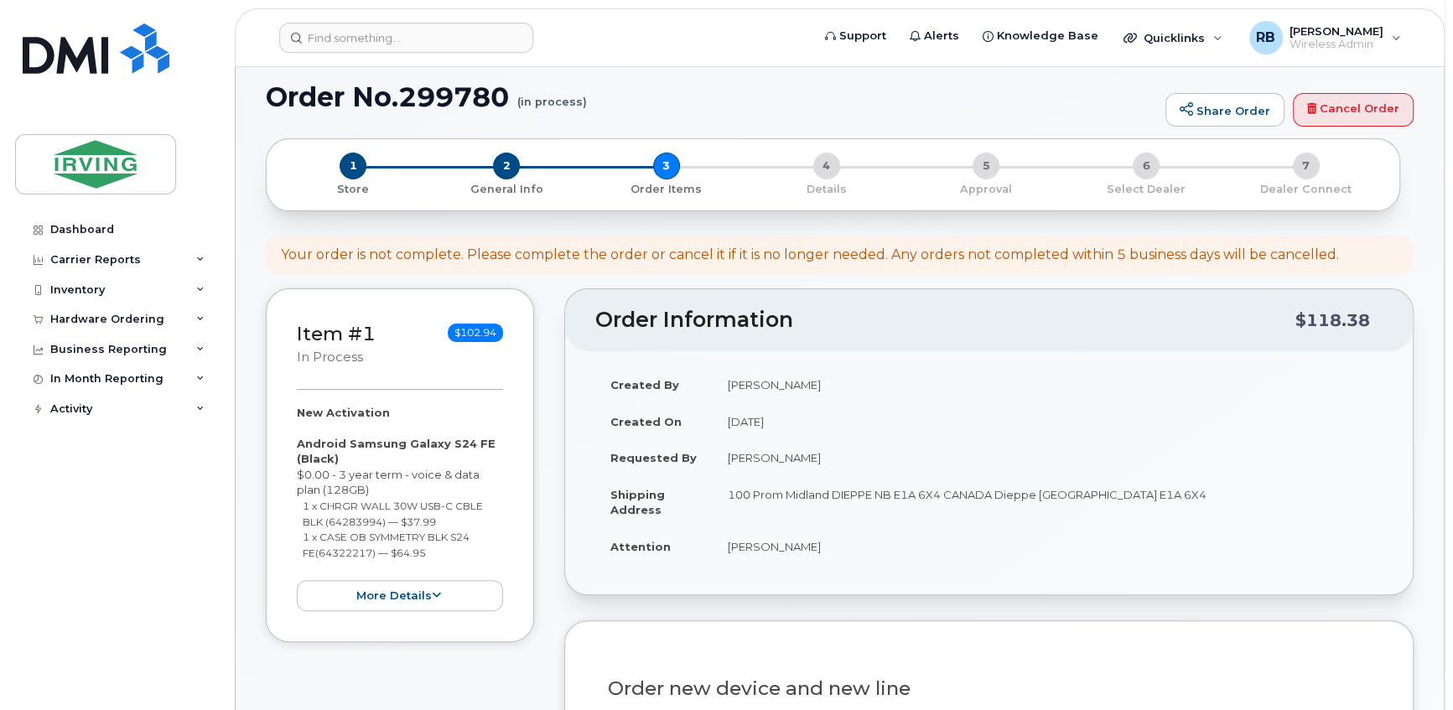
scroll to position [101, 0]
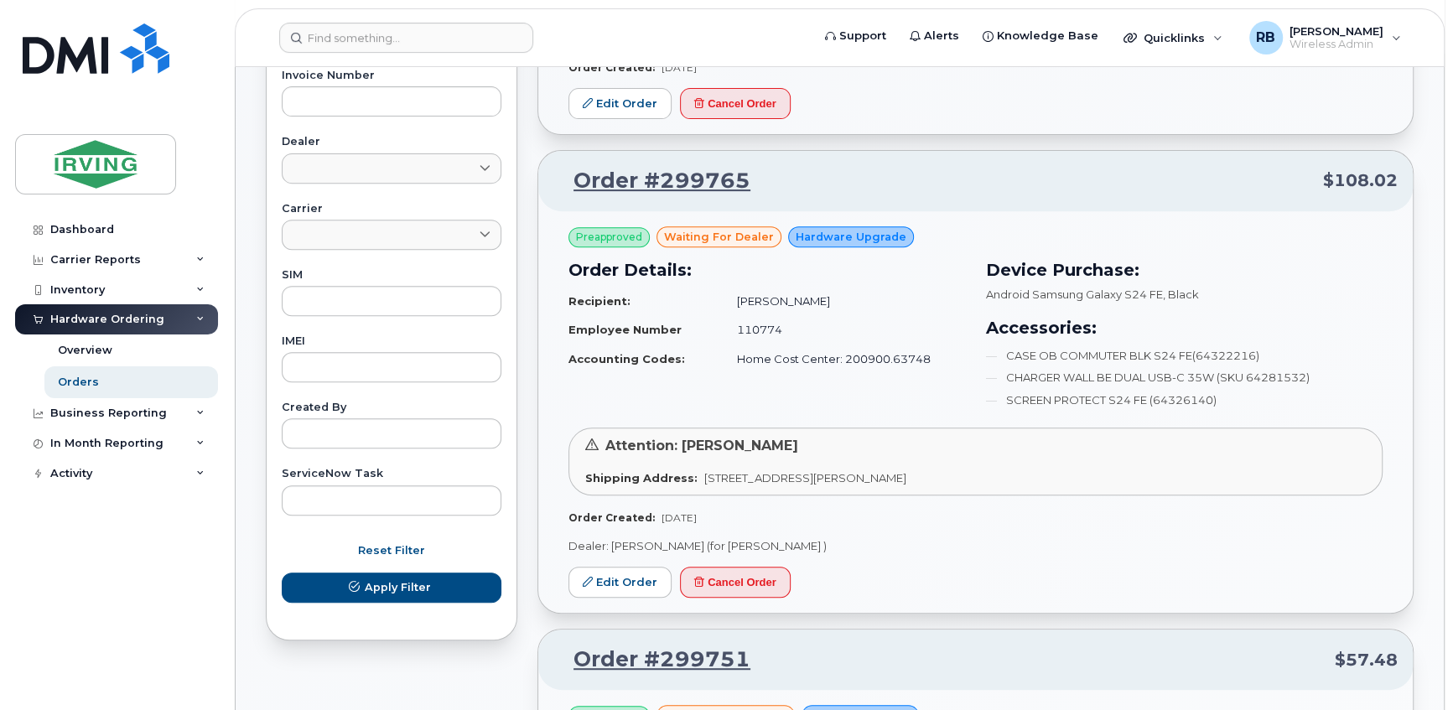
scroll to position [609, 0]
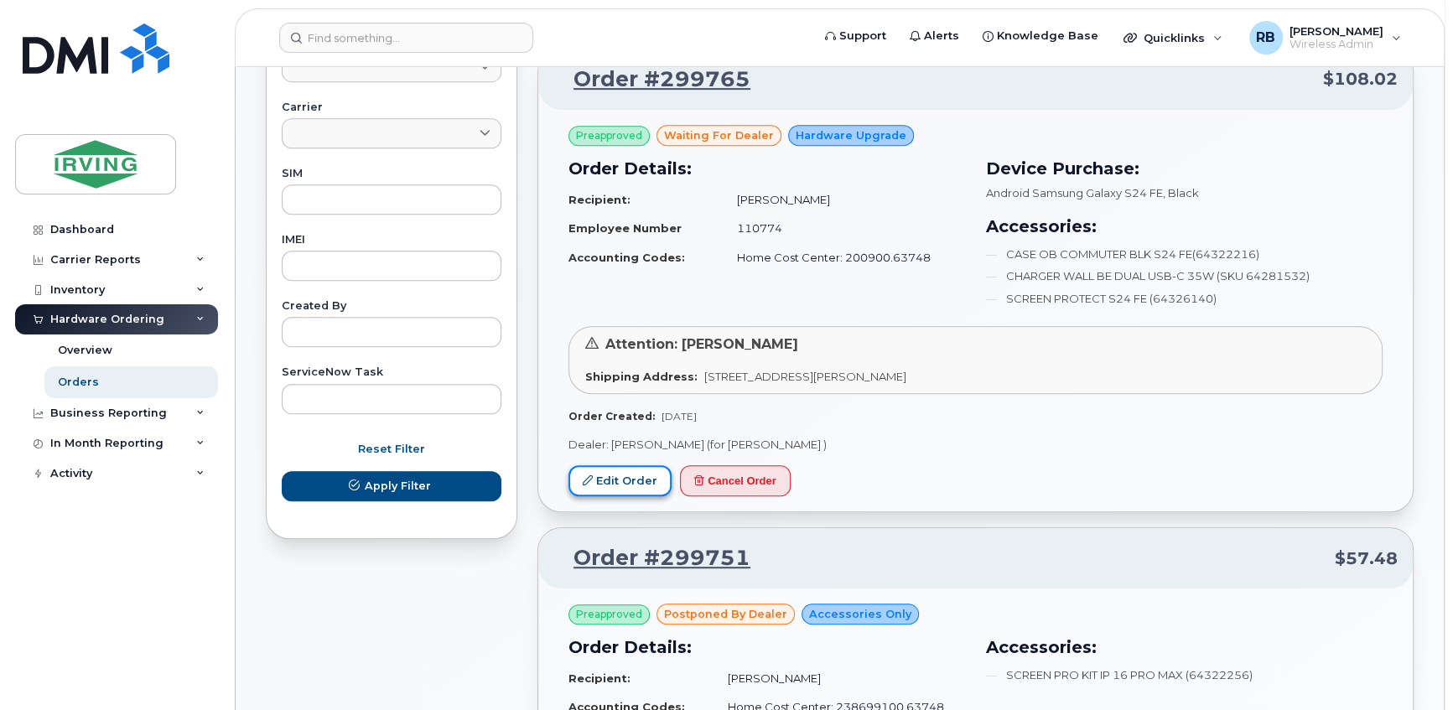
click at [637, 473] on link "Edit Order" at bounding box center [619, 480] width 103 height 31
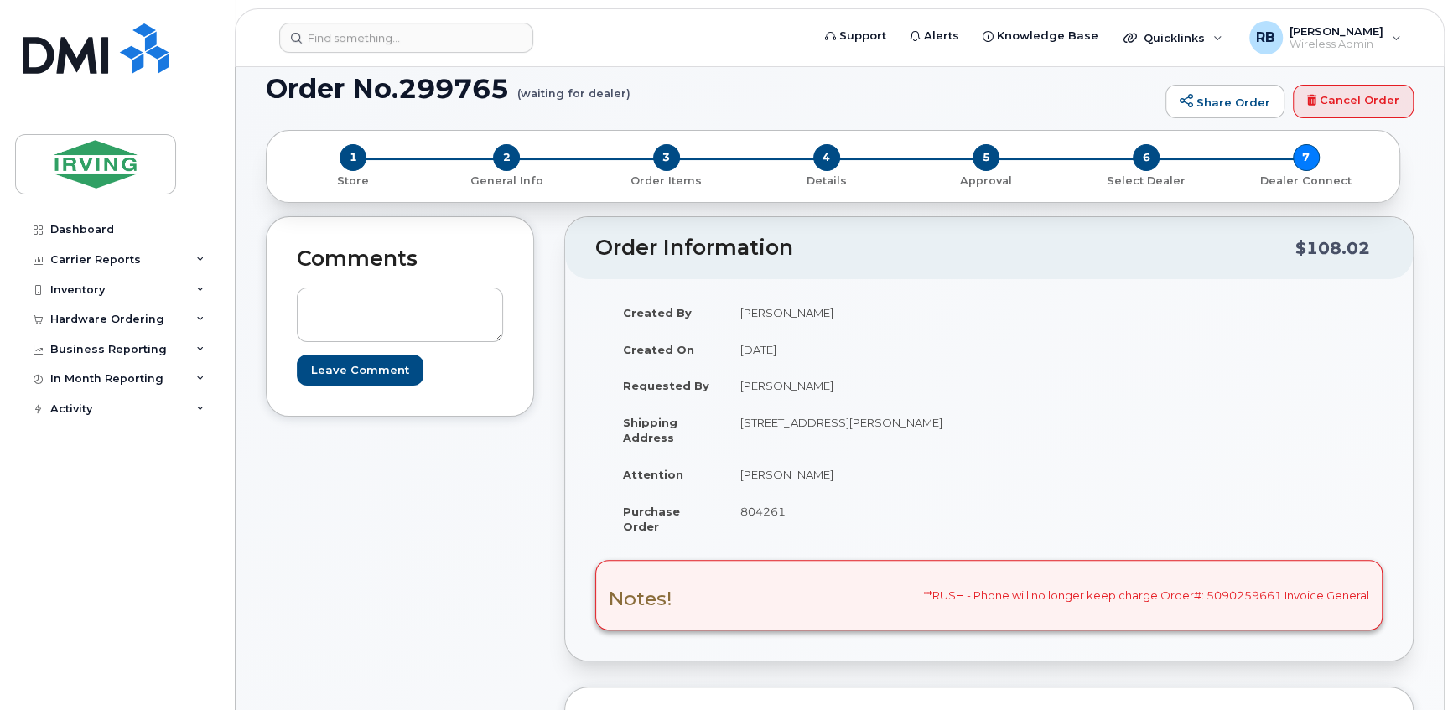
scroll to position [101, 0]
